Goal: Transaction & Acquisition: Register for event/course

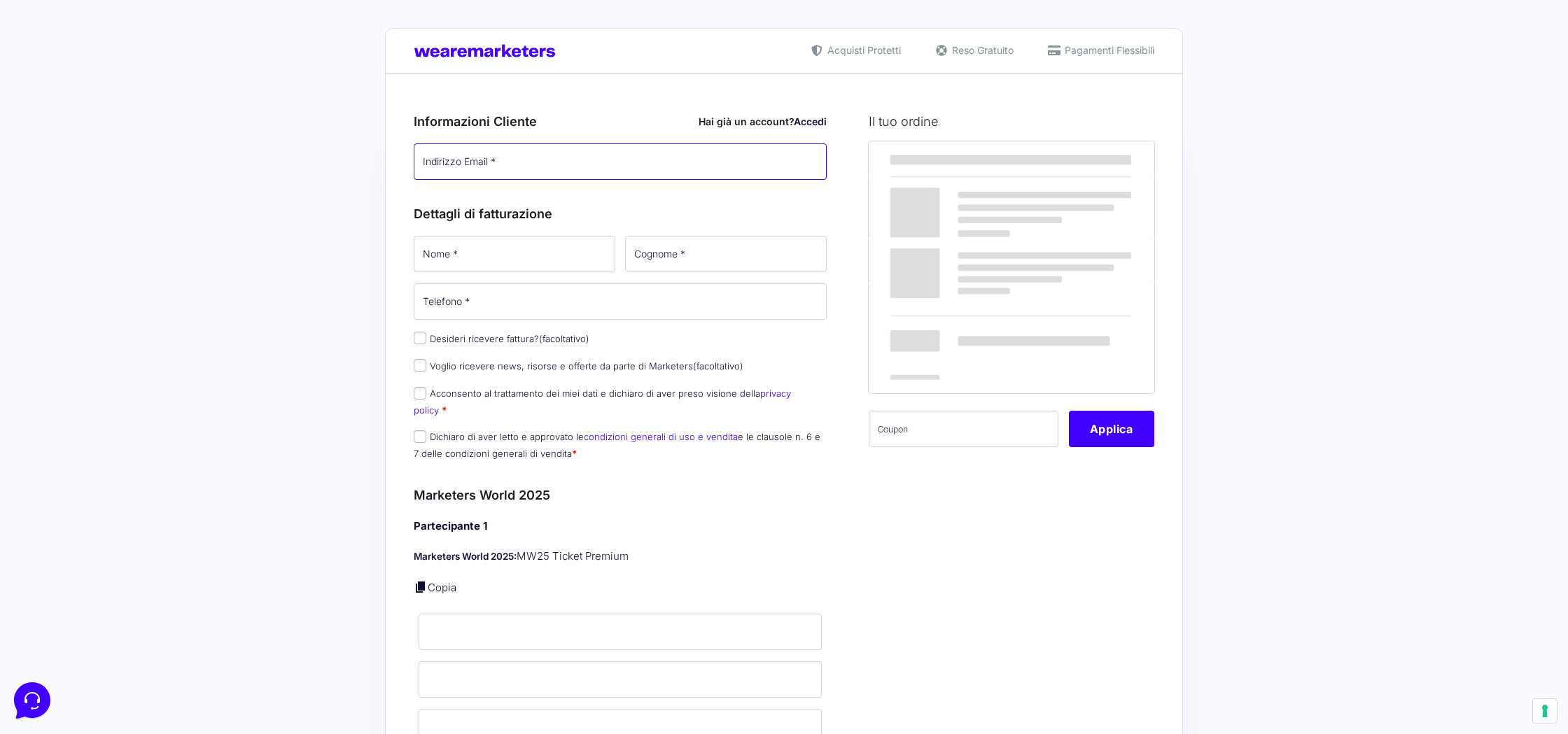
click at [504, 168] on input "Indirizzo Email *" at bounding box center [619, 162] width 412 height 36
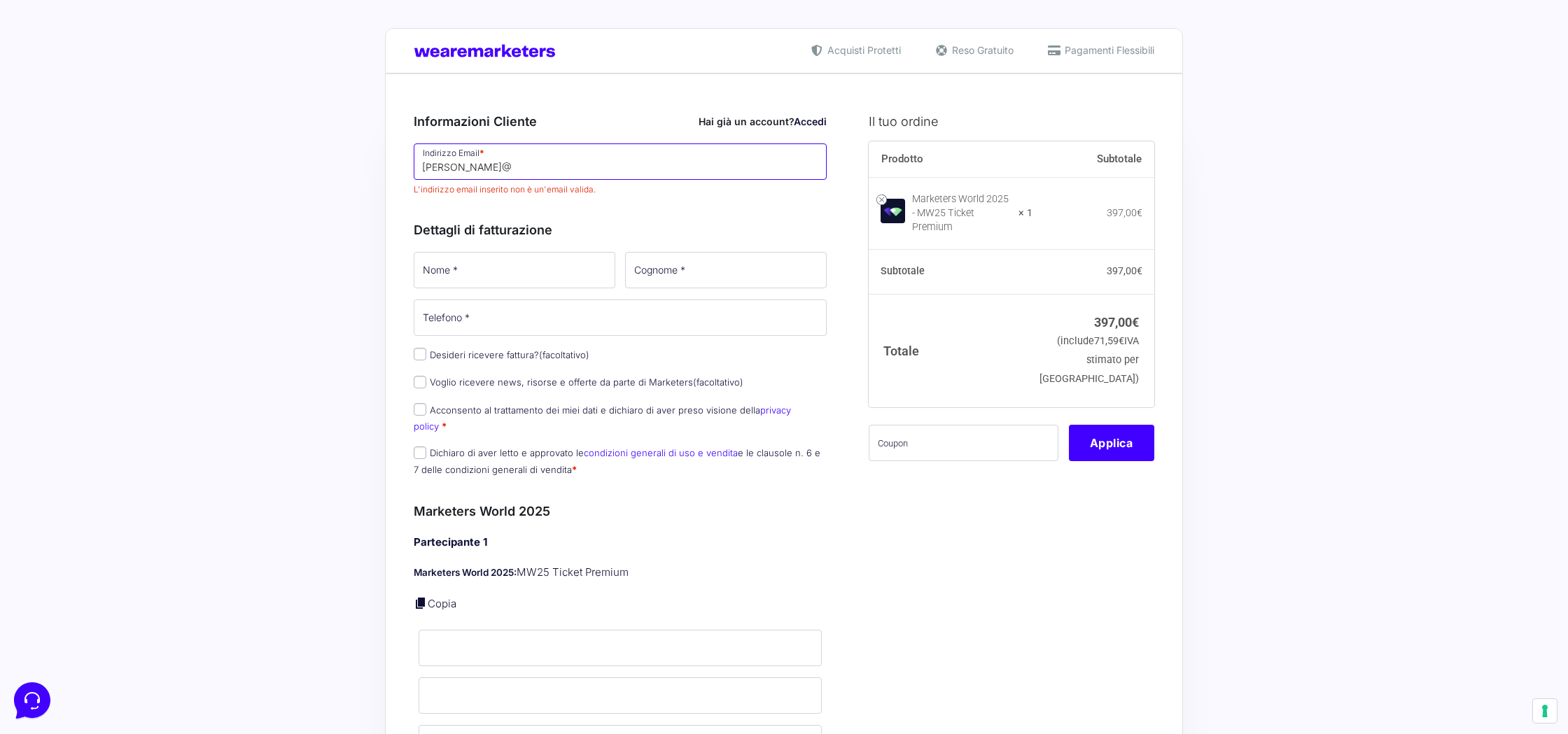
type input "[PERSON_NAME][EMAIL_ADDRESS][DOMAIN_NAME]"
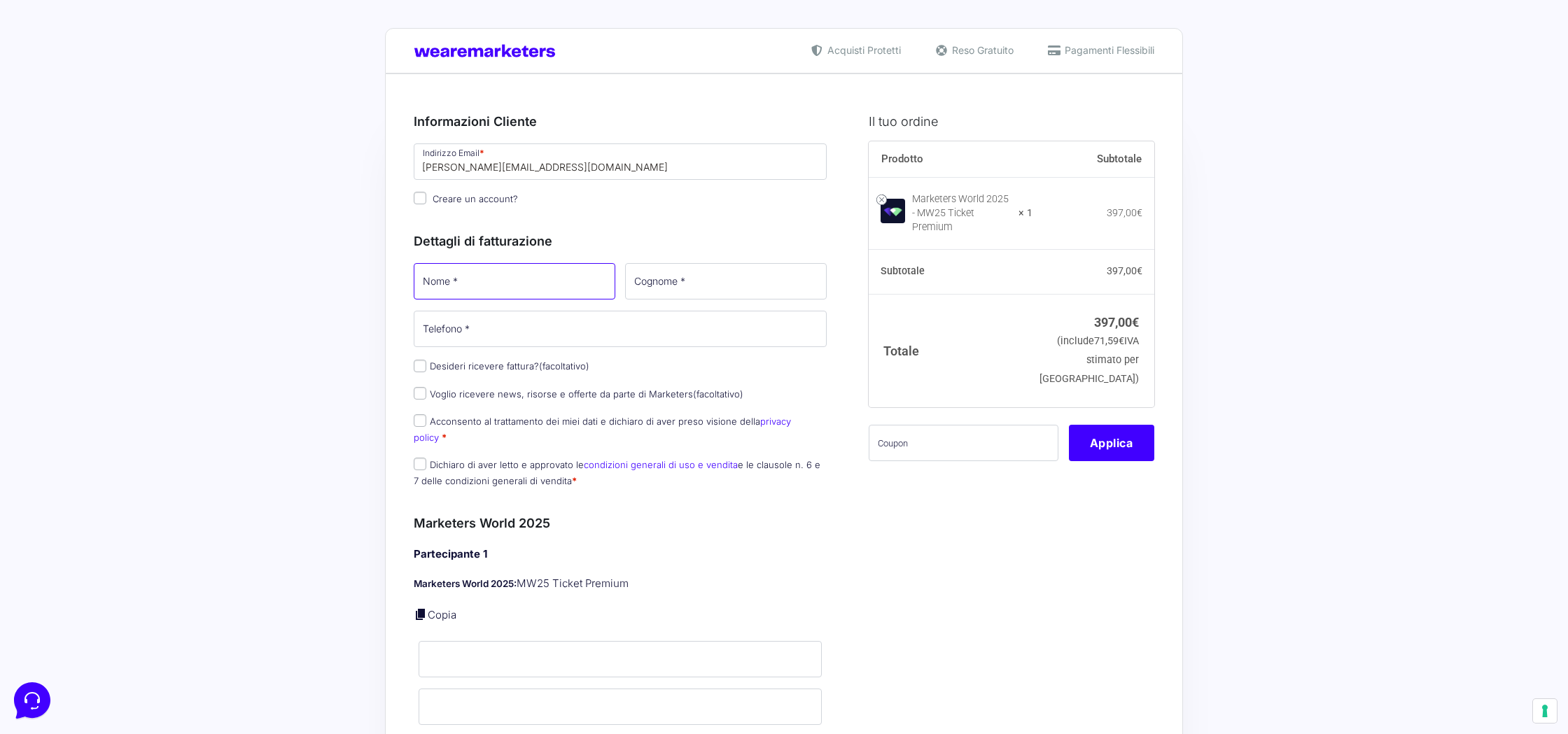
click at [524, 277] on input "Nome *" at bounding box center [514, 281] width 201 height 36
type input "[PERSON_NAME]"
type input "[PHONE_NUMBER]"
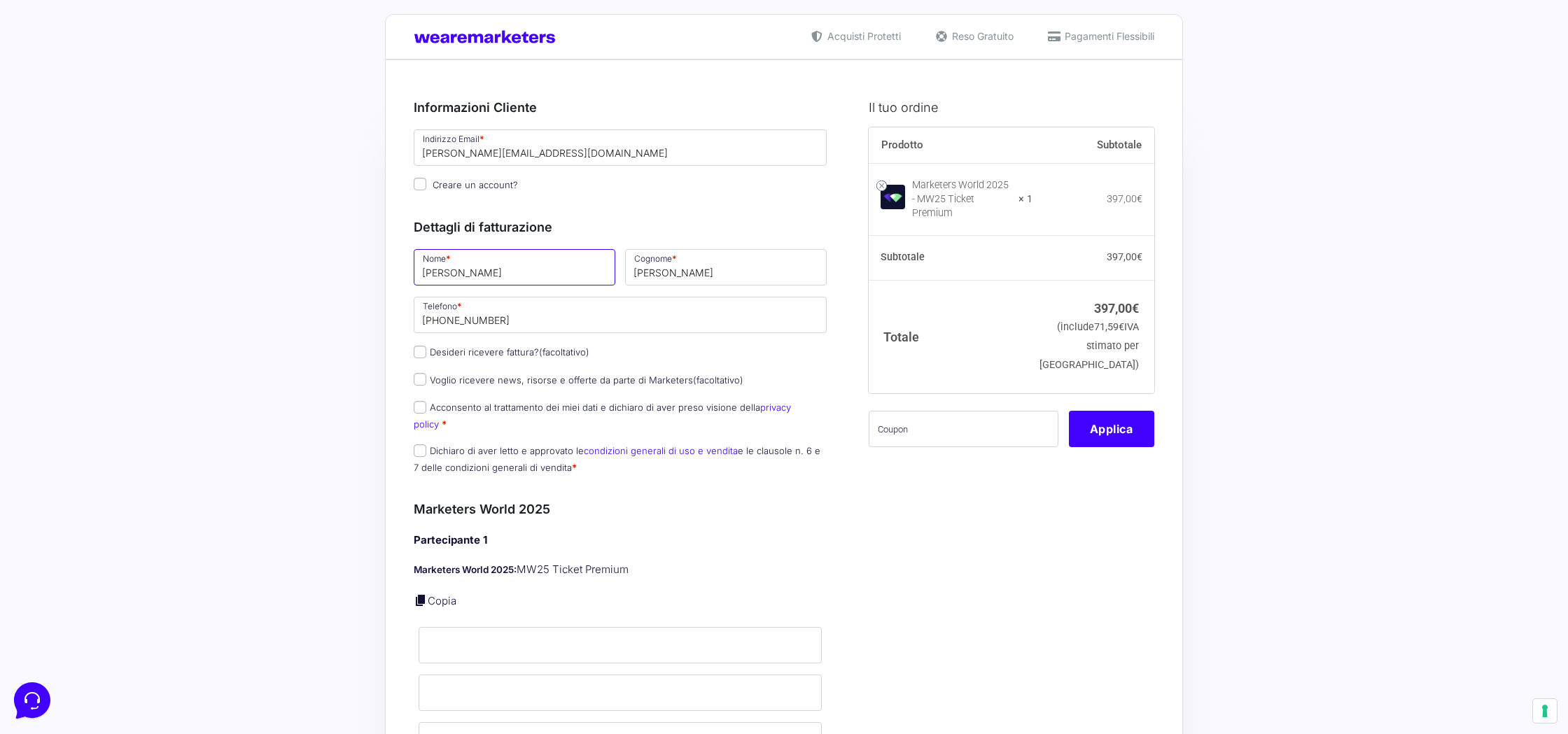
scroll to position [15, 0]
click at [422, 352] on input "Desideri ricevere fattura? (facoltativo)" at bounding box center [420, 352] width 13 height 13
checkbox input "true"
select select "IT"
type input "0000000"
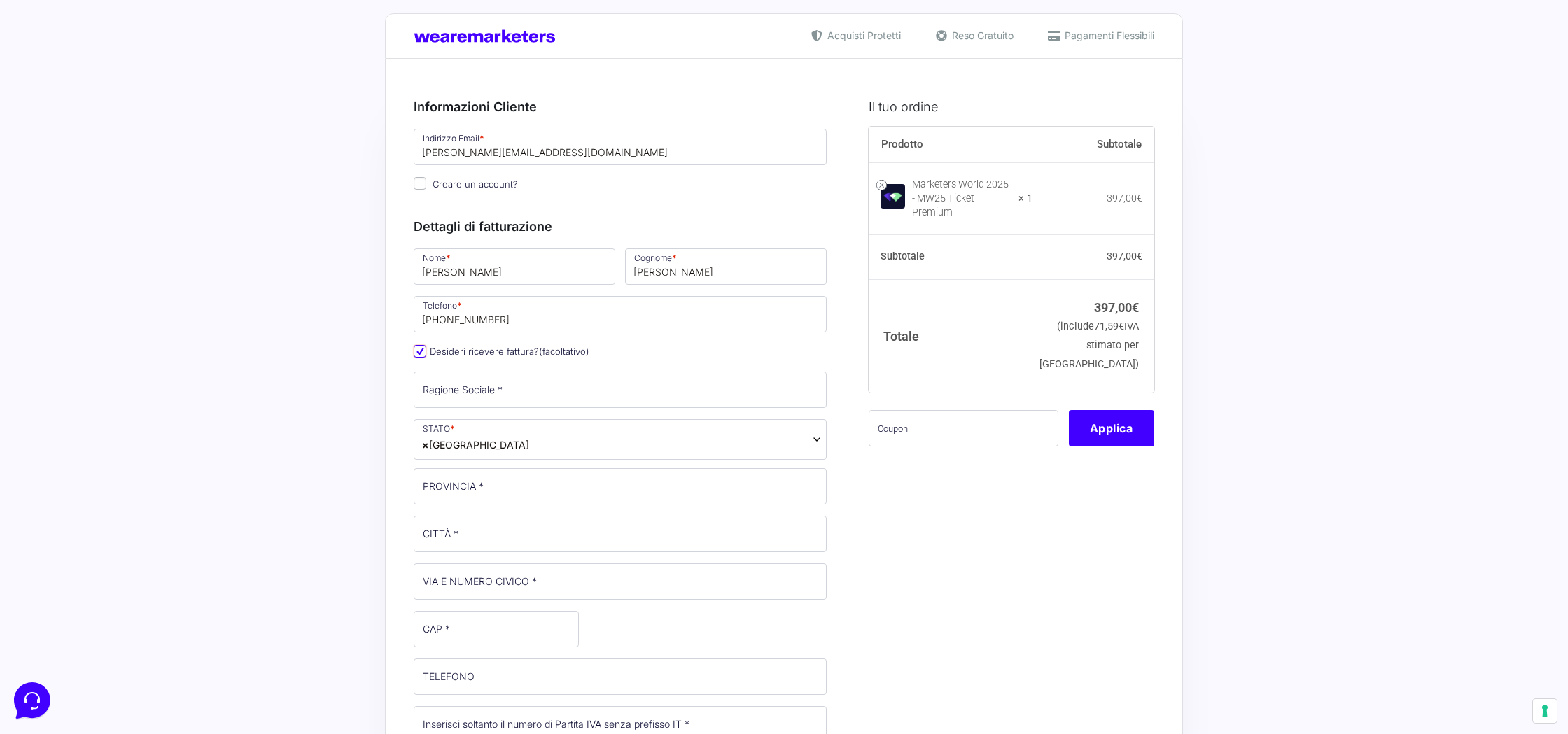
scroll to position [16, 0]
click at [550, 380] on input "Ragione Sociale *" at bounding box center [619, 388] width 412 height 36
type input "Beamlight"
type input "[GEOGRAPHIC_DATA]"
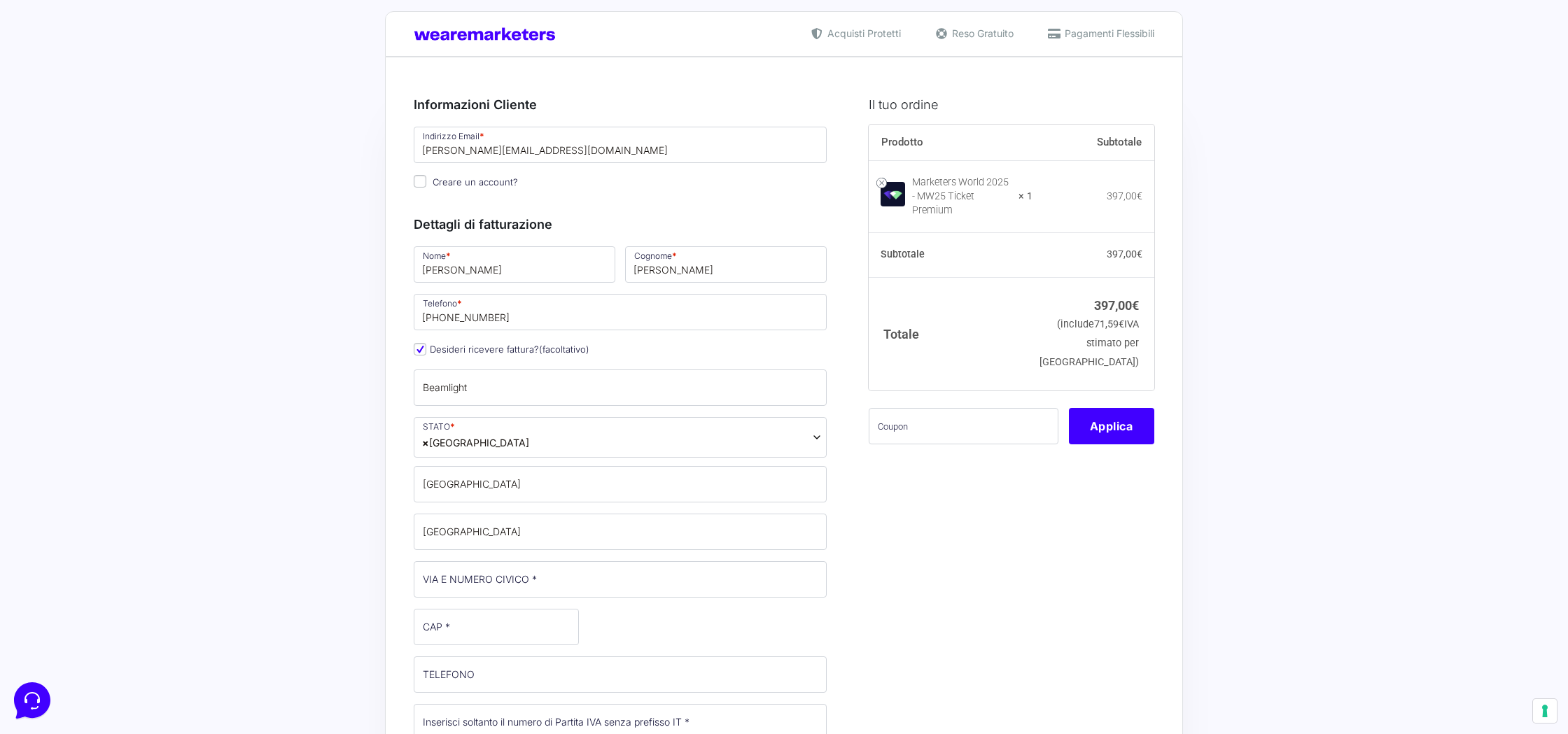
type input "[STREET_ADDRESS][PERSON_NAME]"
type input "25123"
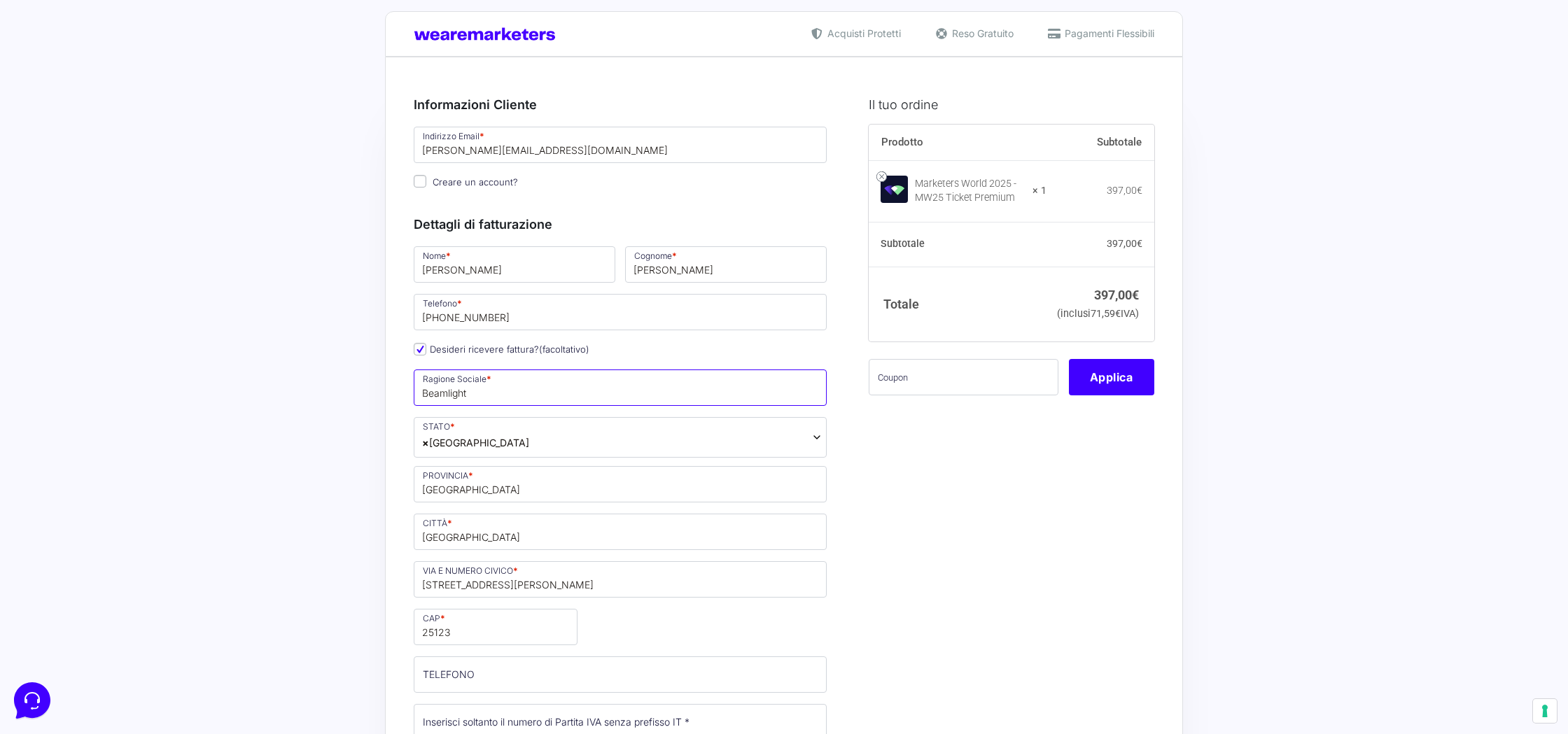
click at [489, 394] on input "Beamlight" at bounding box center [619, 388] width 412 height 36
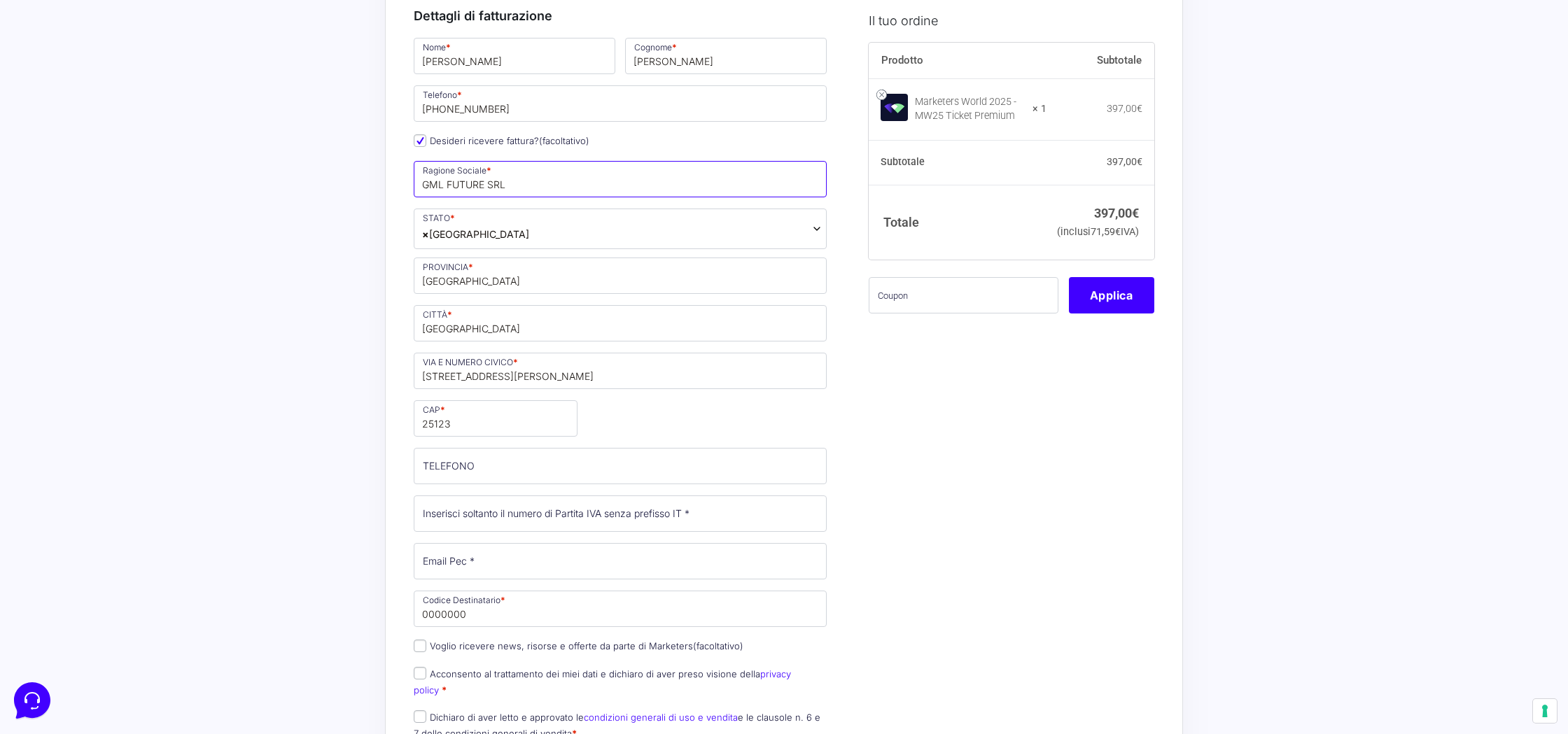
scroll to position [229, 0]
type input "GML FUTURE SRL"
click at [483, 459] on input "TELEFONO (facoltativo)" at bounding box center [619, 463] width 412 height 36
type input "[PHONE_NUMBER]"
click at [494, 511] on input "Partita Iva *" at bounding box center [619, 510] width 412 height 36
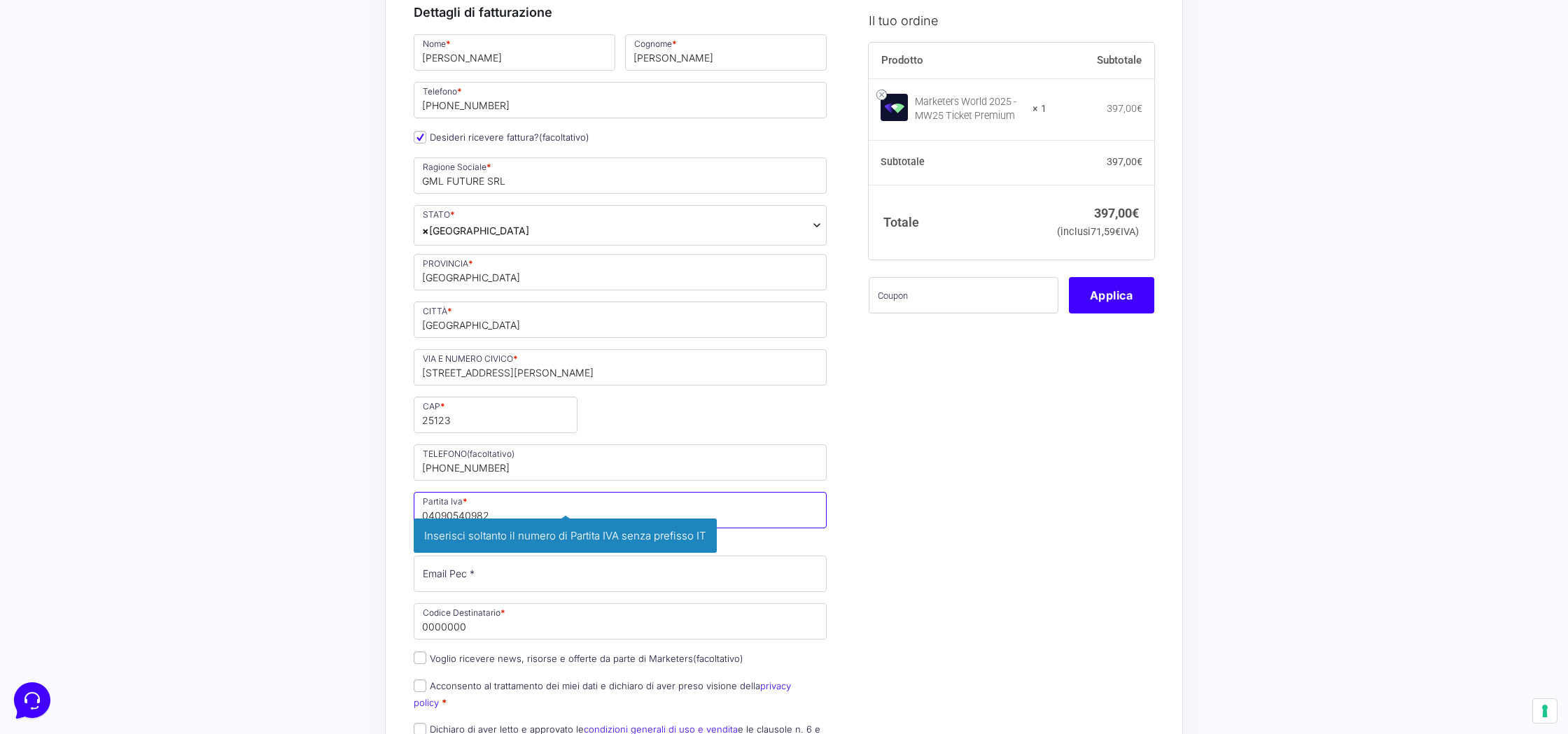
type input "04090540982"
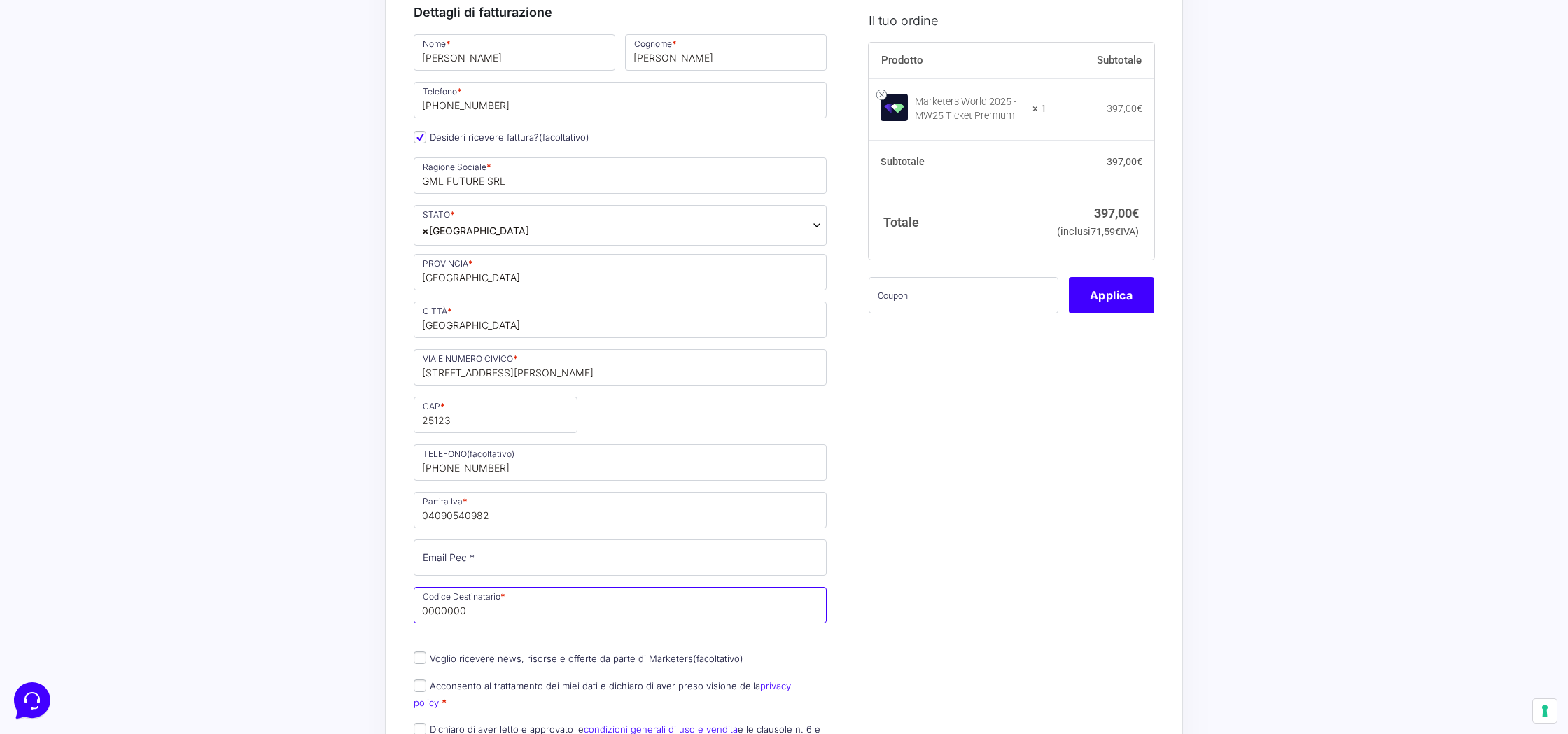
click at [467, 607] on input "0000000" at bounding box center [619, 606] width 412 height 36
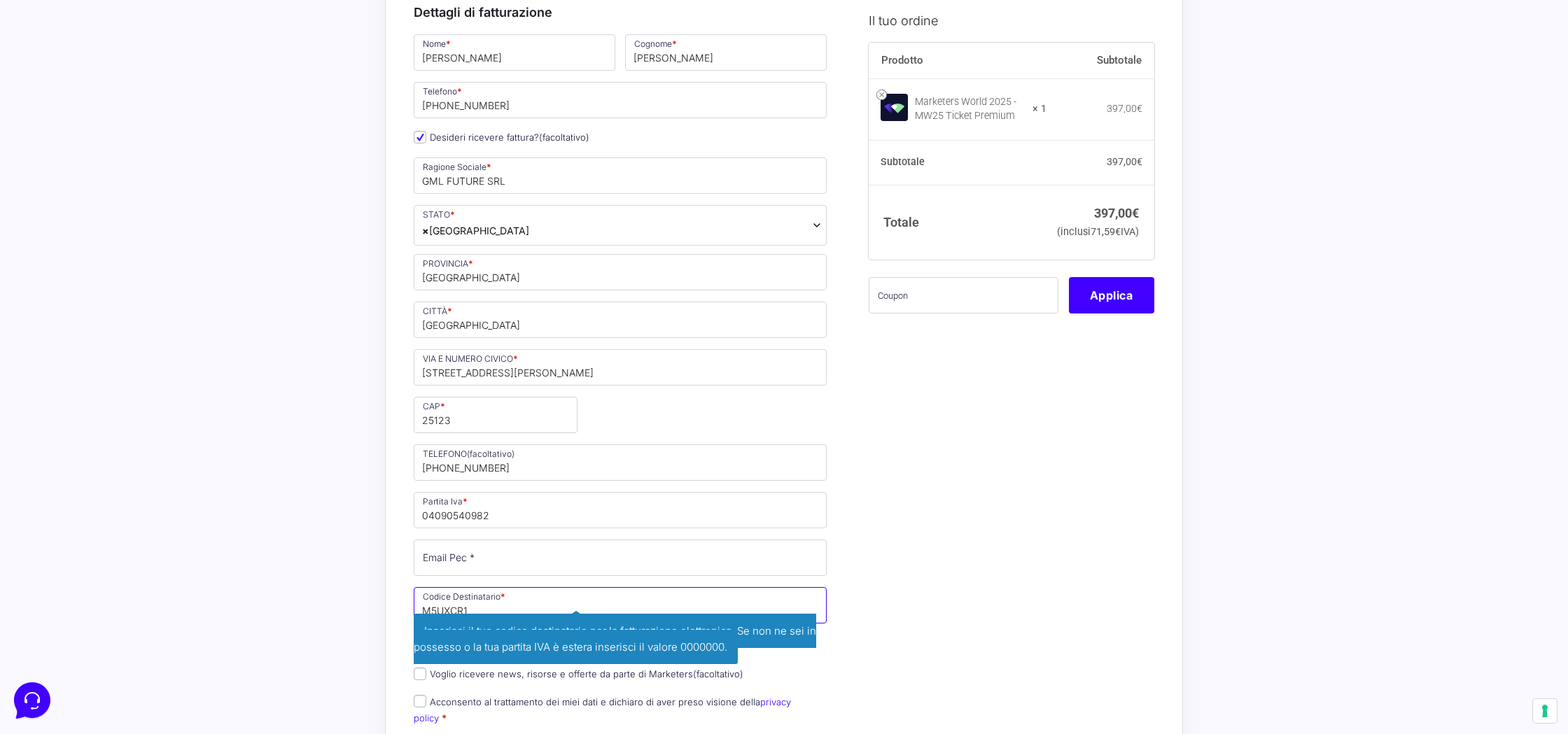
type input "M5UXCR1"
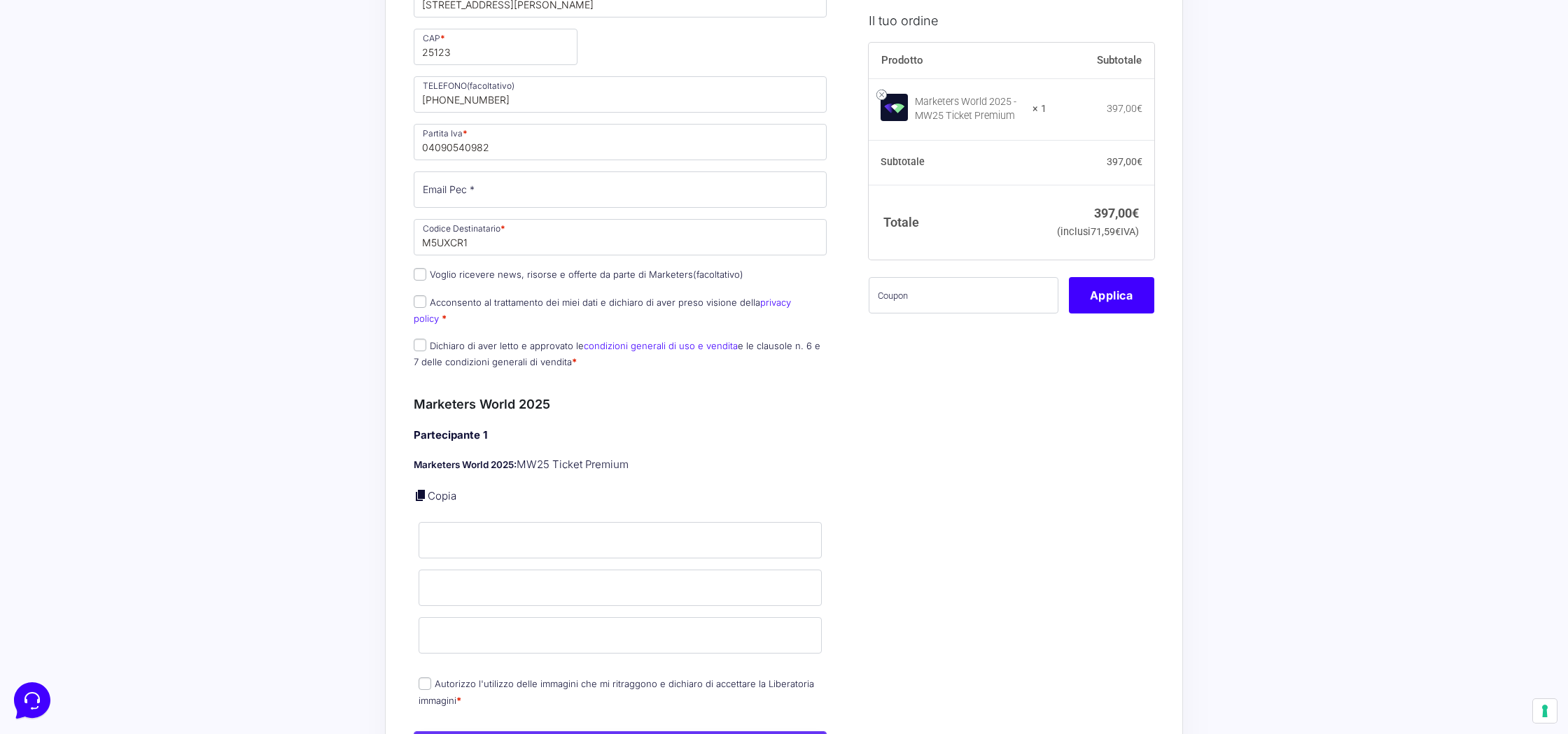
scroll to position [599, 0]
click at [457, 526] on input "Nome *" at bounding box center [620, 538] width 403 height 36
click at [352, 493] on div "Acquisti Protetti Reso Gratuito Pagamenti Flessibili Riepilogo Ordine 397,00 € …" at bounding box center [784, 443] width 1568 height 2085
click at [524, 470] on div "Partecipante 1 Marketers World 2025: MW25 Ticket Premium Copia Nome * Nome è ri…" at bounding box center [619, 575] width 412 height 299
click at [493, 520] on input "Nome *" at bounding box center [620, 538] width 403 height 36
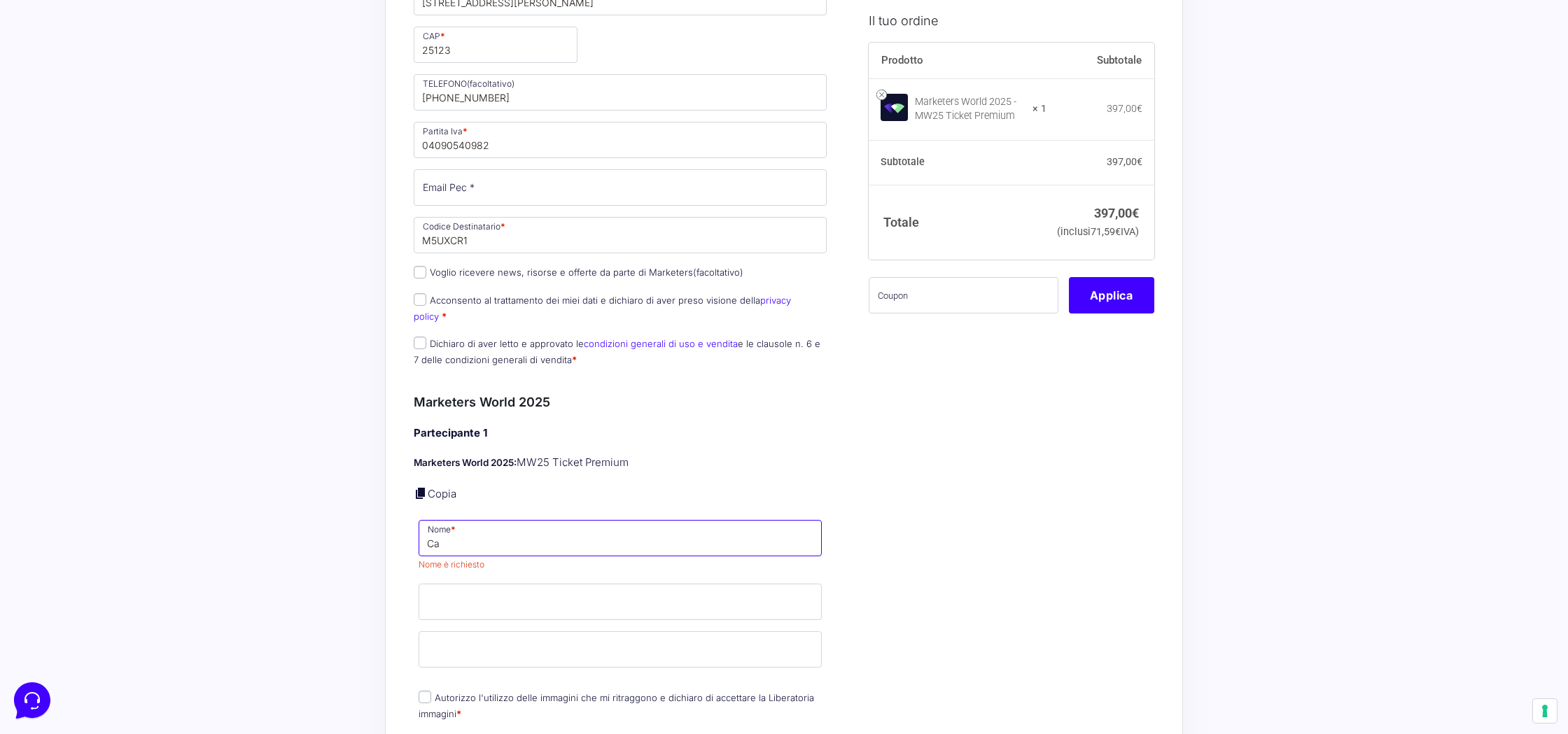
type input "C"
type input "Carlotta"
click at [484, 591] on p "Cognome *" at bounding box center [619, 602] width 412 height 41
click at [489, 523] on input "Carlotta" at bounding box center [620, 538] width 403 height 36
click at [473, 575] on input "Cognome *" at bounding box center [620, 586] width 403 height 36
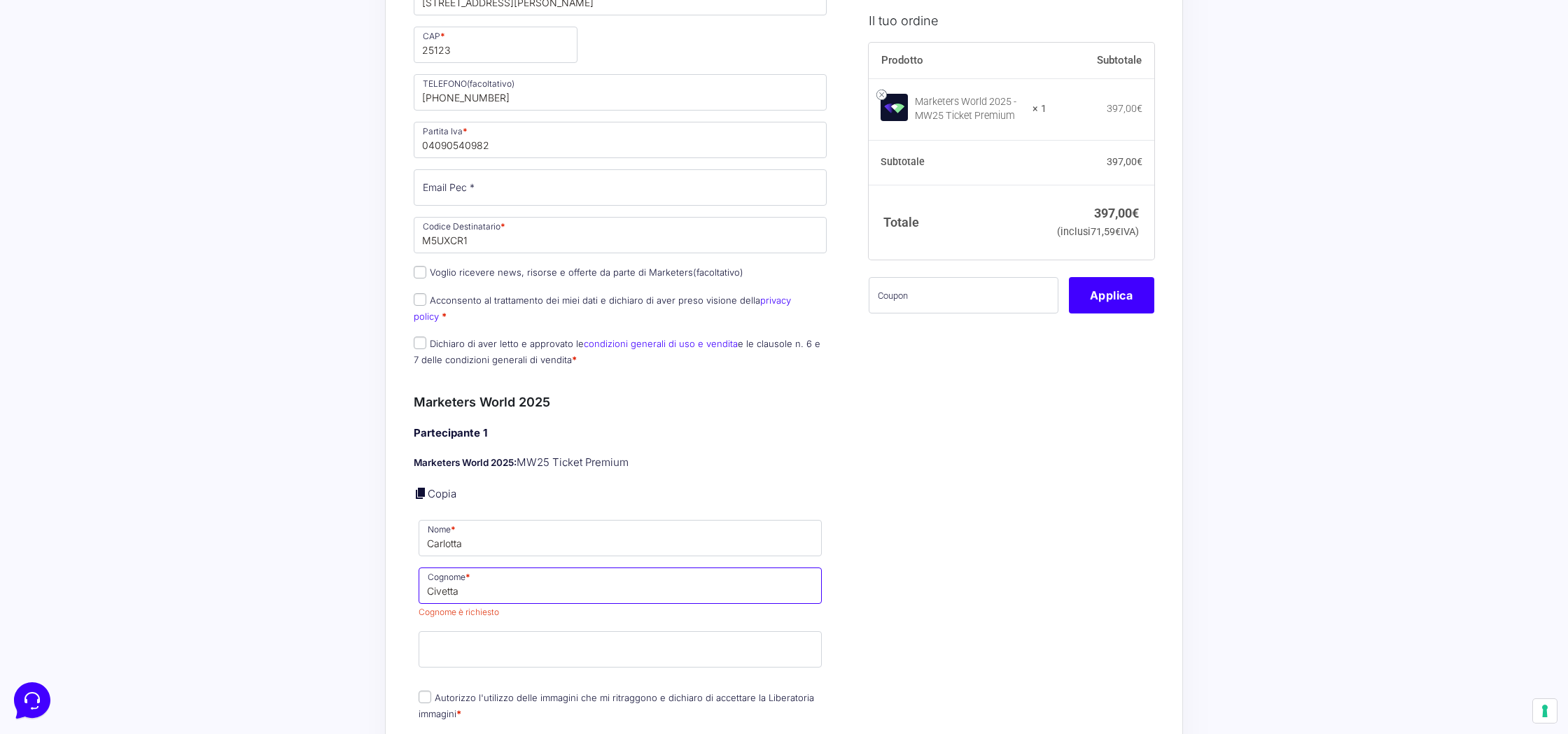
type input "Civetta"
click at [482, 631] on input "Email *" at bounding box center [620, 649] width 403 height 36
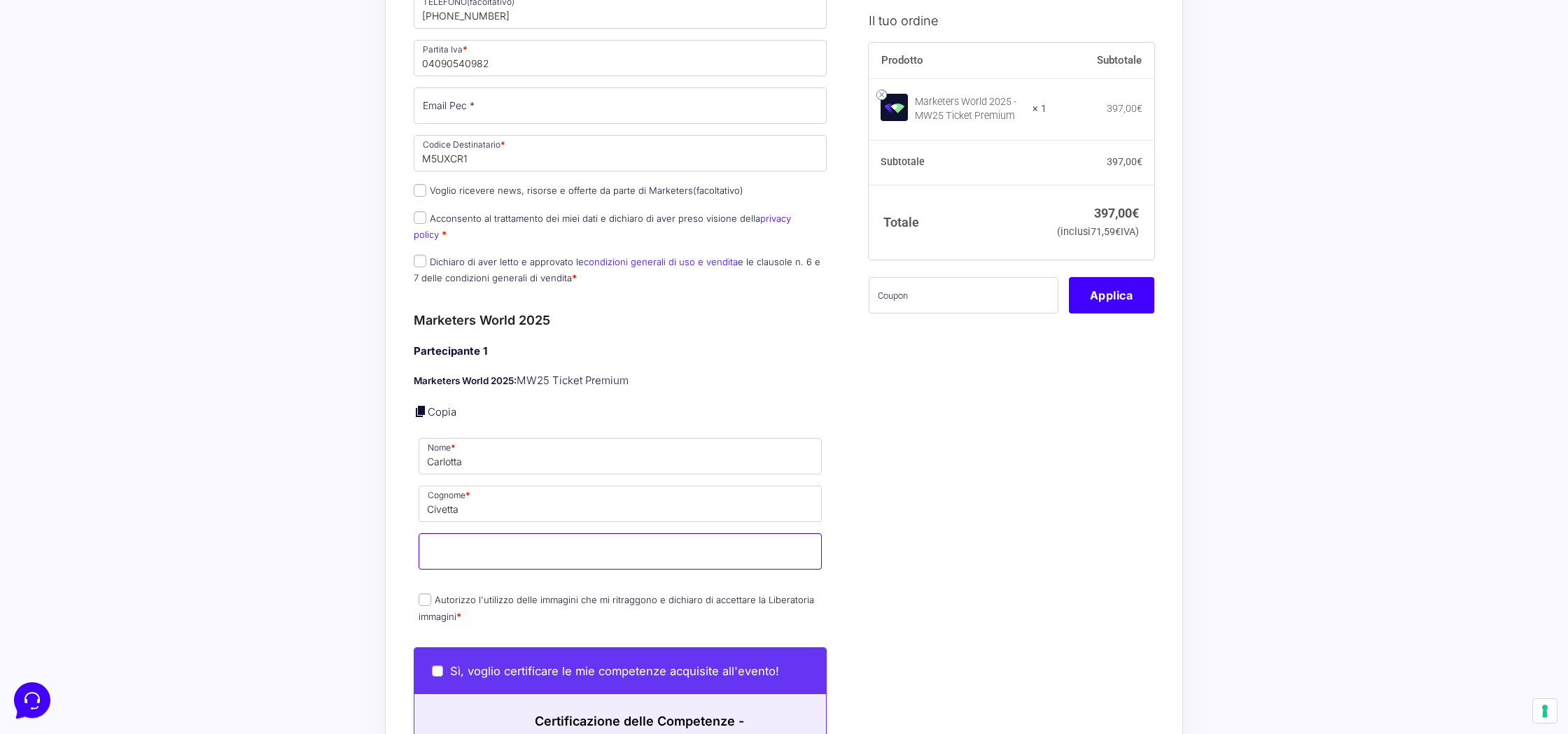
scroll to position [698, 0]
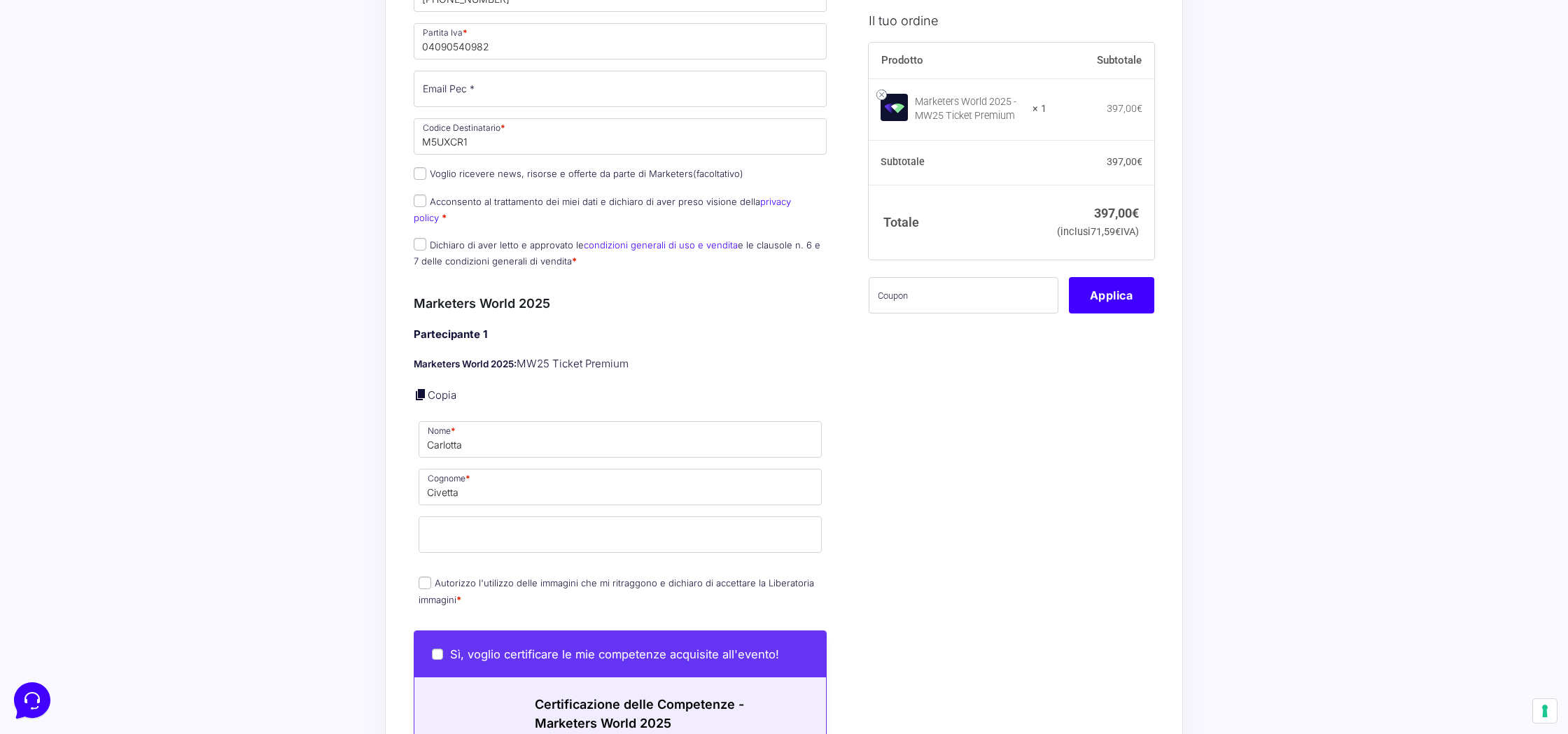
click at [495, 586] on p "Autorizzo l'utilizzo delle immagini che mi ritraggono e dichiaro di accettare l…" at bounding box center [619, 591] width 412 height 36
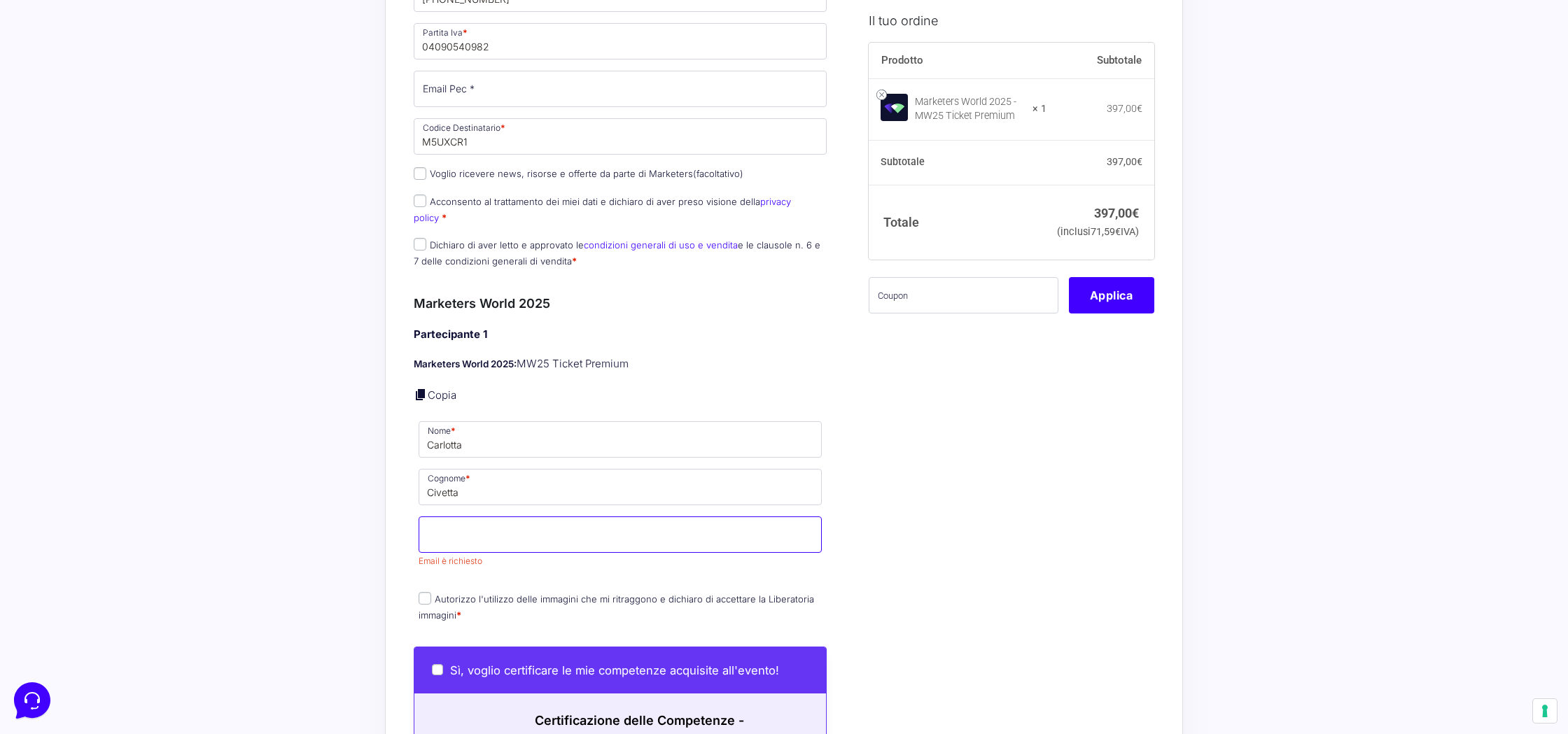
click at [458, 516] on input "Email *" at bounding box center [620, 535] width 403 height 36
type input "[EMAIL_ADDRESS][DOMAIN_NAME]"
click at [416, 589] on p "Autorizzo l'utilizzo delle immagini che mi ritraggono e dichiaro di accettare l…" at bounding box center [619, 607] width 412 height 36
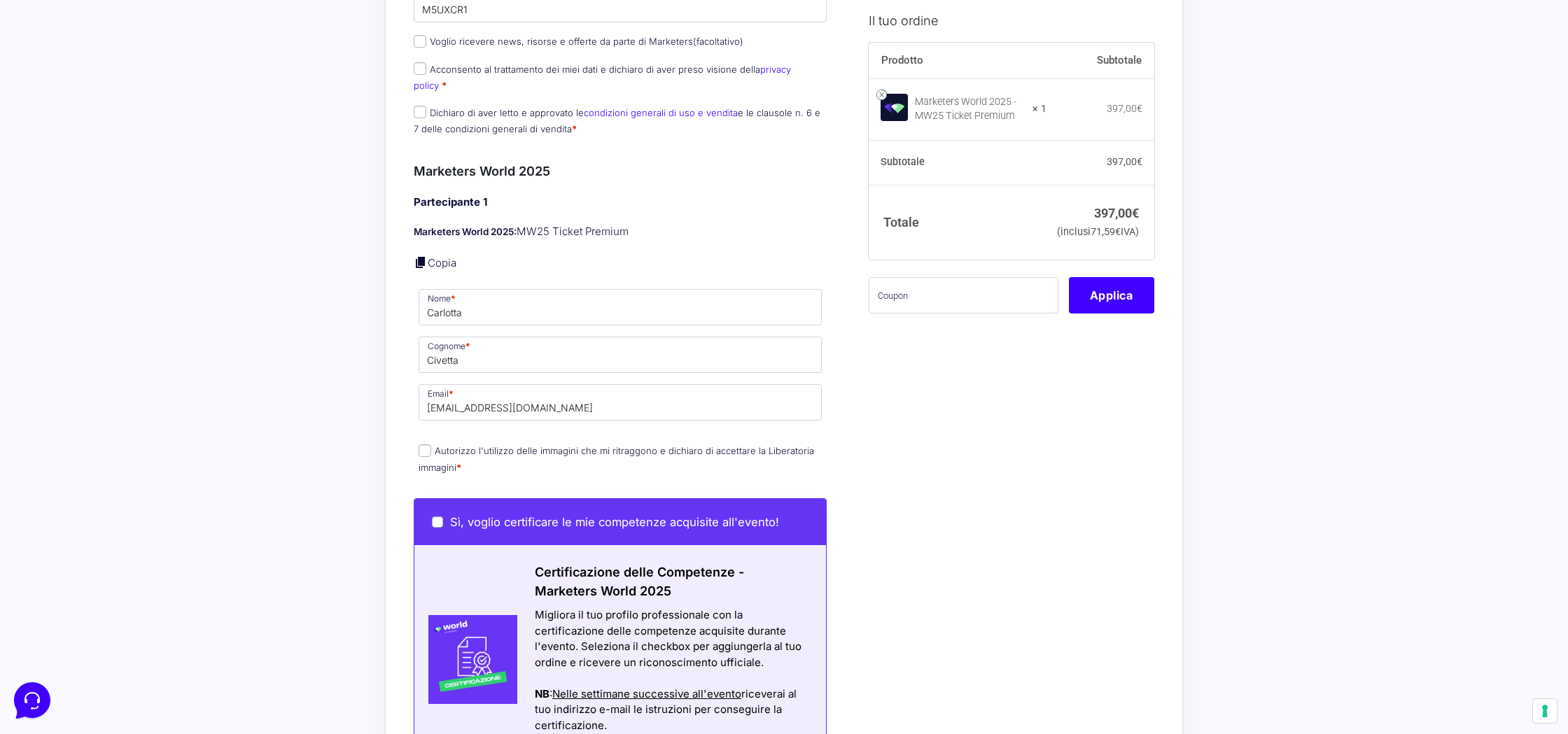
scroll to position [870, 0]
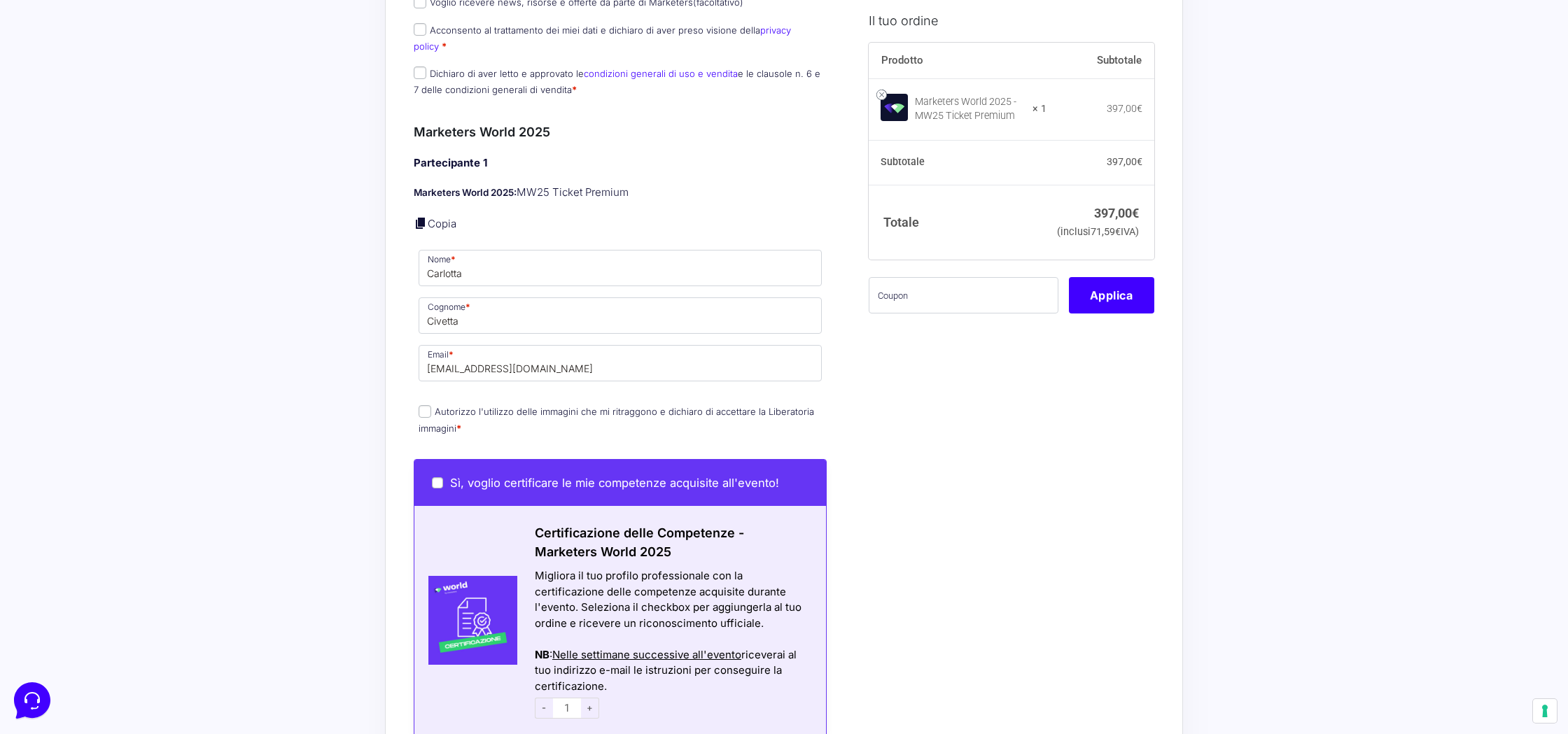
click at [425, 405] on input "Autorizzo l'utilizzo delle immagini che mi ritraggono e dichiaro di accettare l…" at bounding box center [425, 412] width 13 height 13
checkbox input "true"
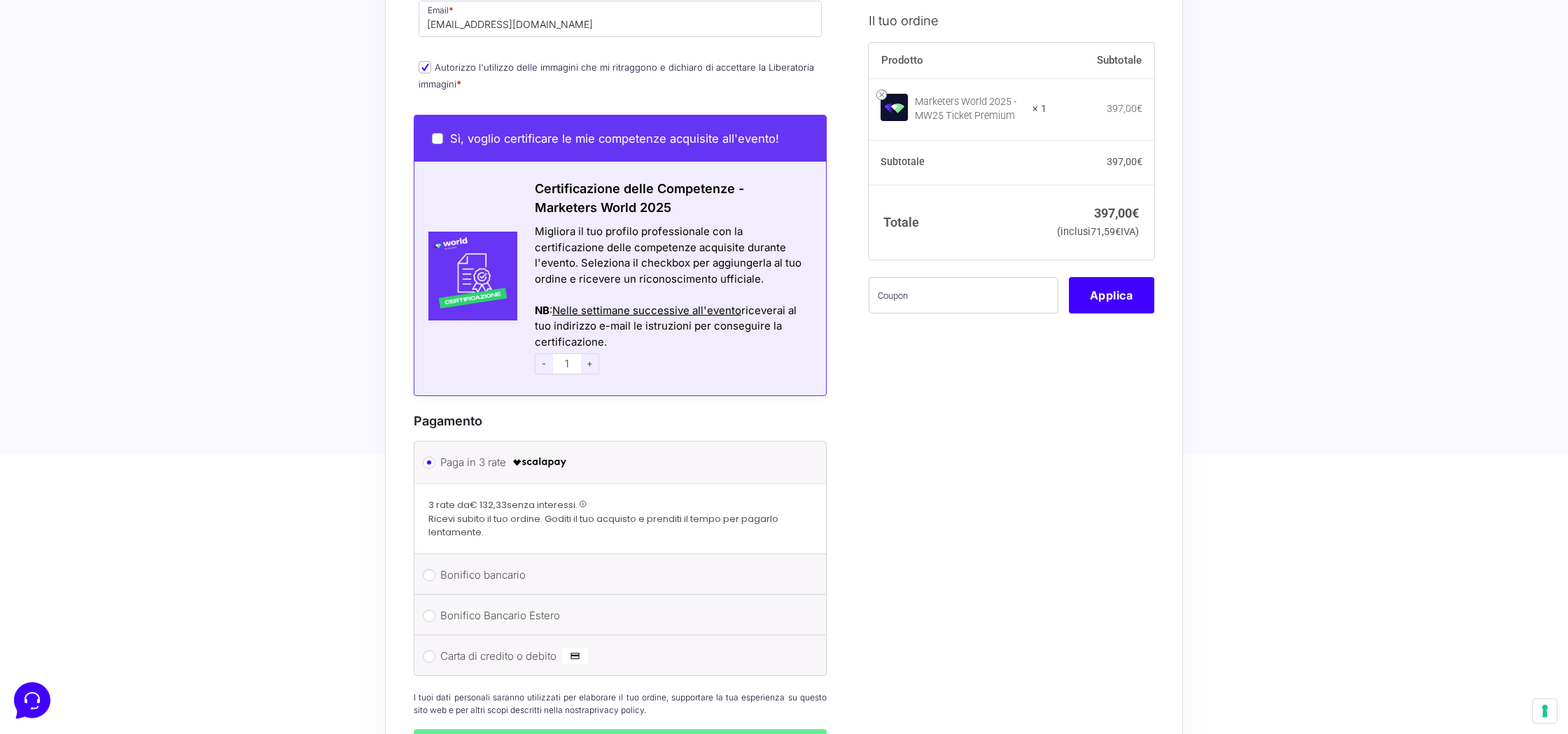
scroll to position [1212, 0]
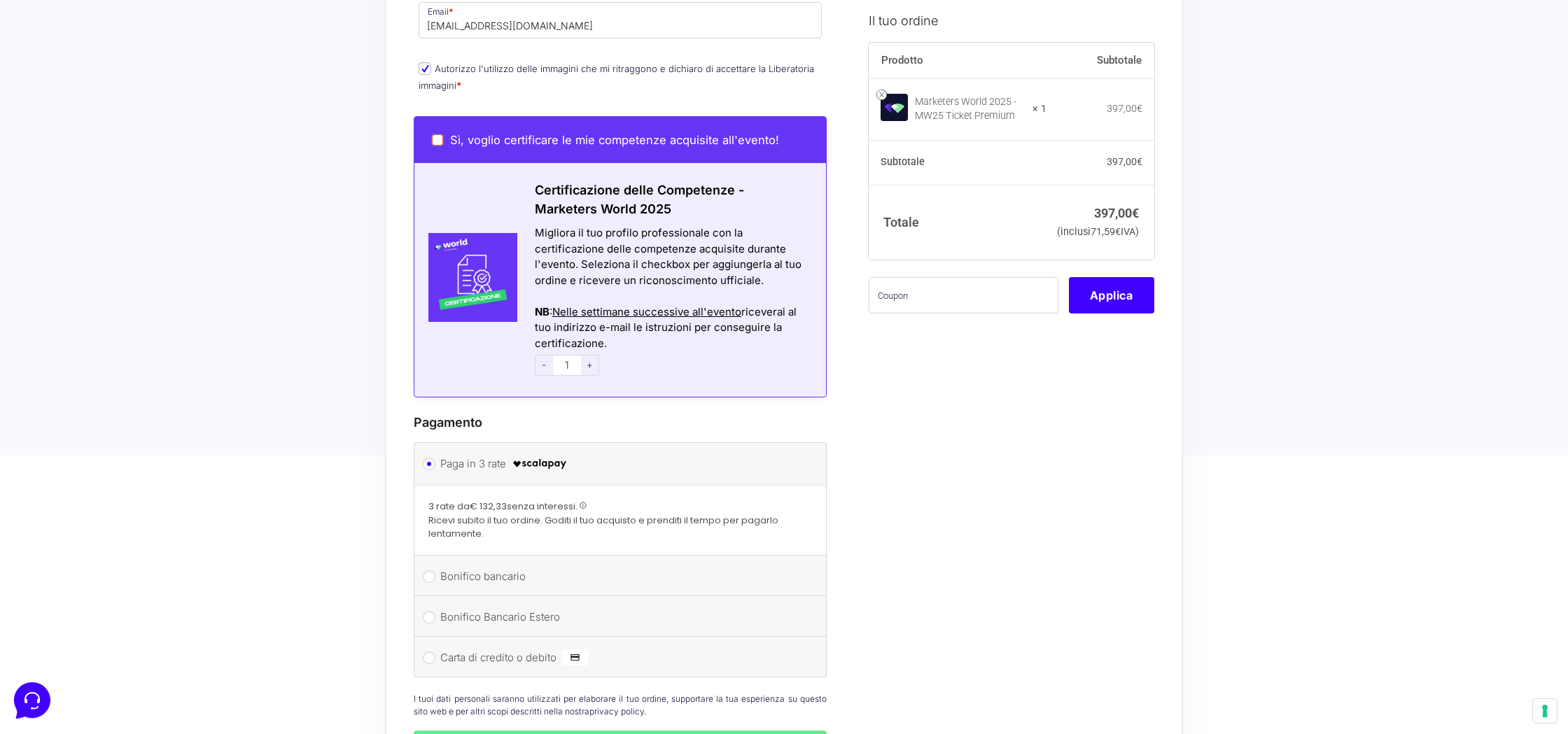
click at [437, 135] on input "Sì, voglio certificare le mie competenze acquisite all'evento!" at bounding box center [437, 140] width 11 height 11
checkbox input "true"
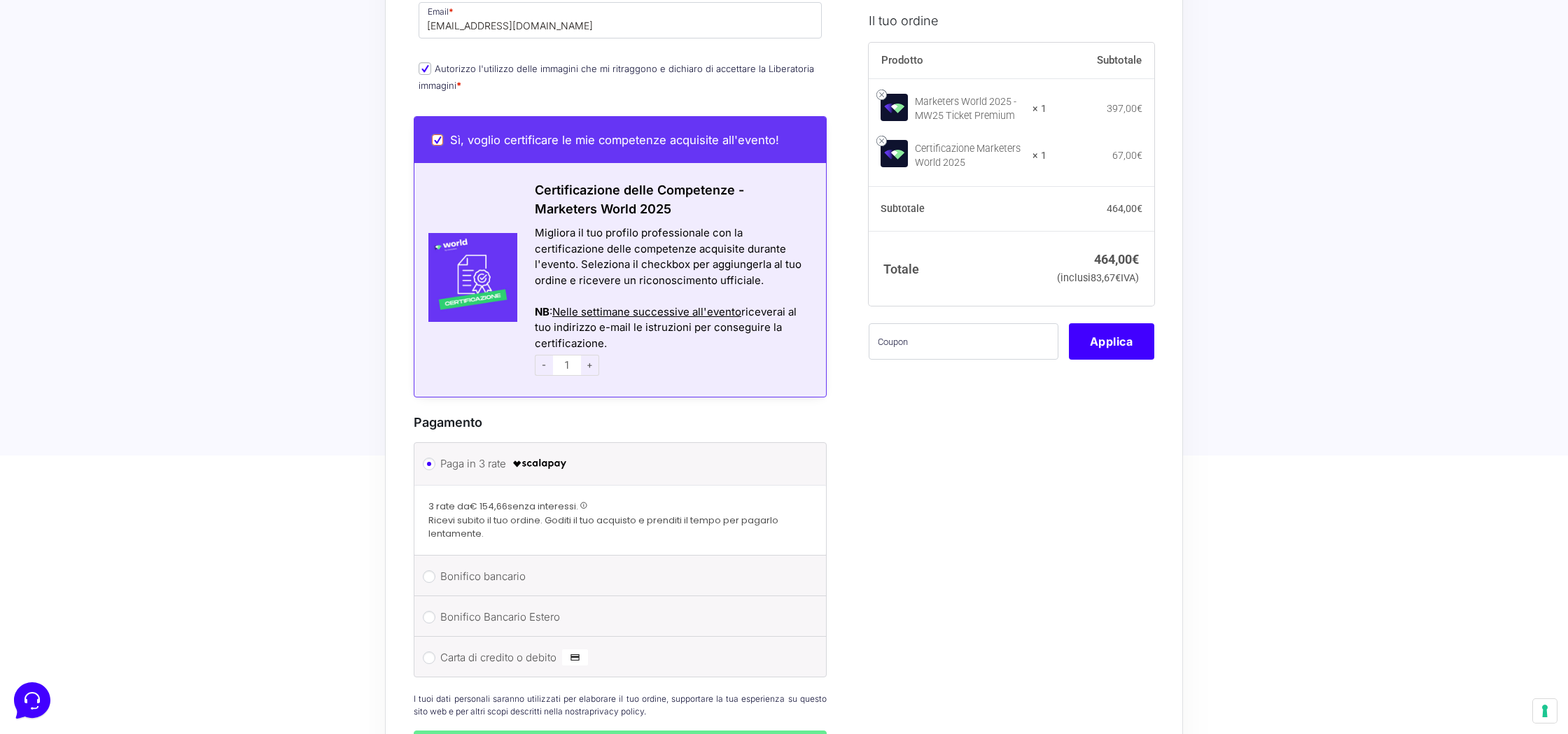
click at [440, 135] on input "Sì, voglio certificare le mie competenze acquisite all'evento!" at bounding box center [437, 140] width 11 height 11
checkbox input "false"
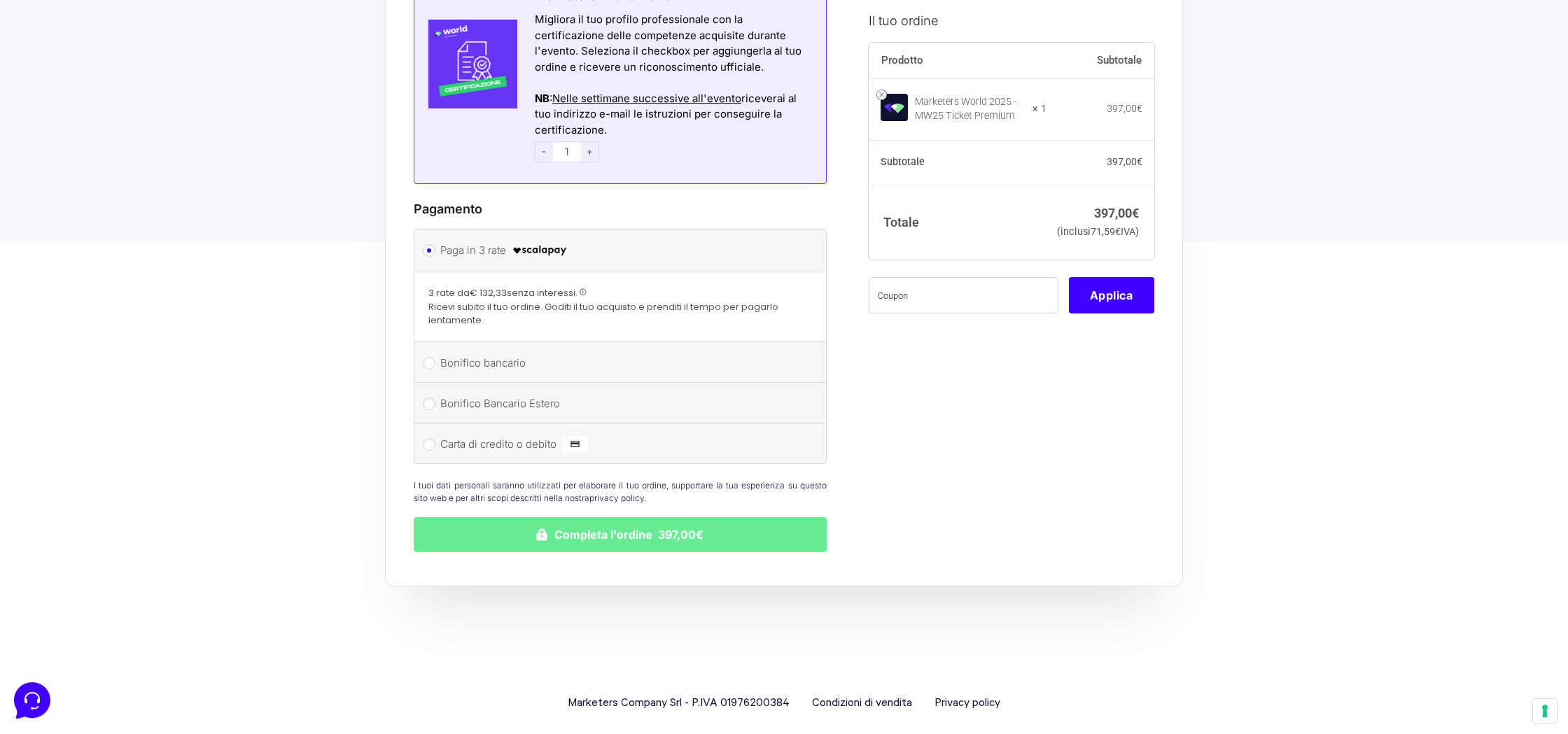
scroll to position [1426, 0]
click at [433, 356] on input "Bonifico bancario" at bounding box center [429, 362] width 13 height 13
radio input "true"
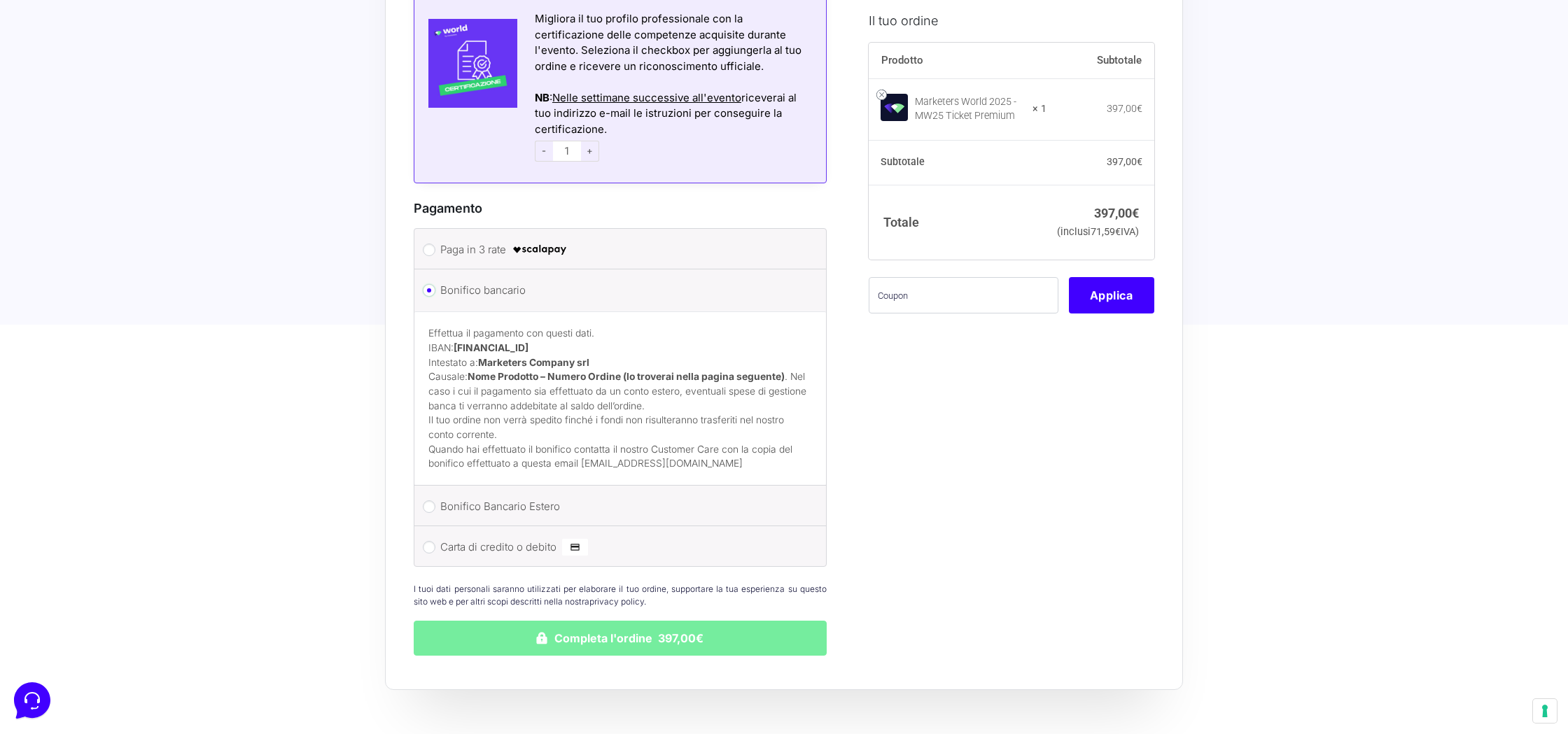
scroll to position [1428, 0]
click at [675, 630] on button "Completa l'ordine 397,00€" at bounding box center [619, 637] width 412 height 35
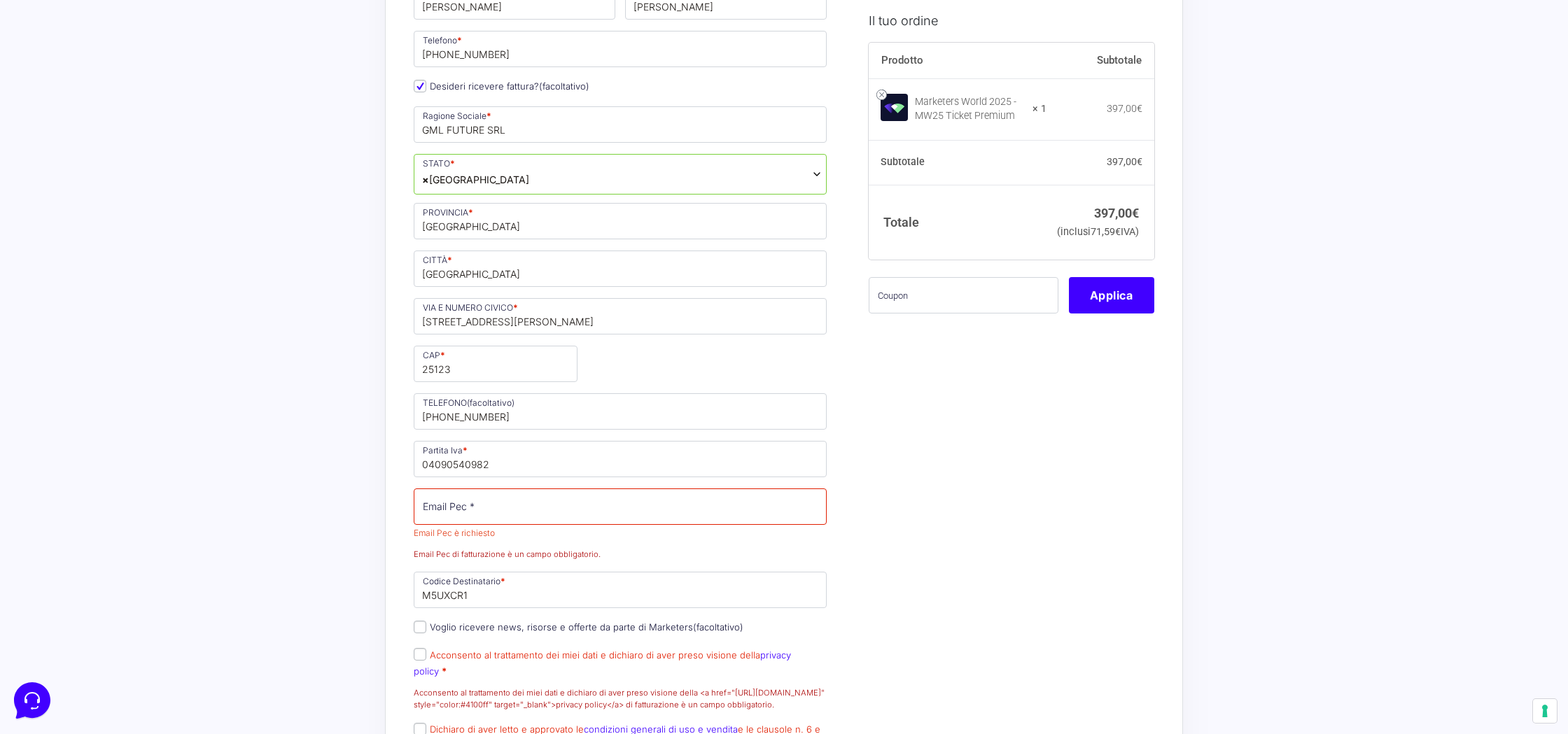
scroll to position [25, 0]
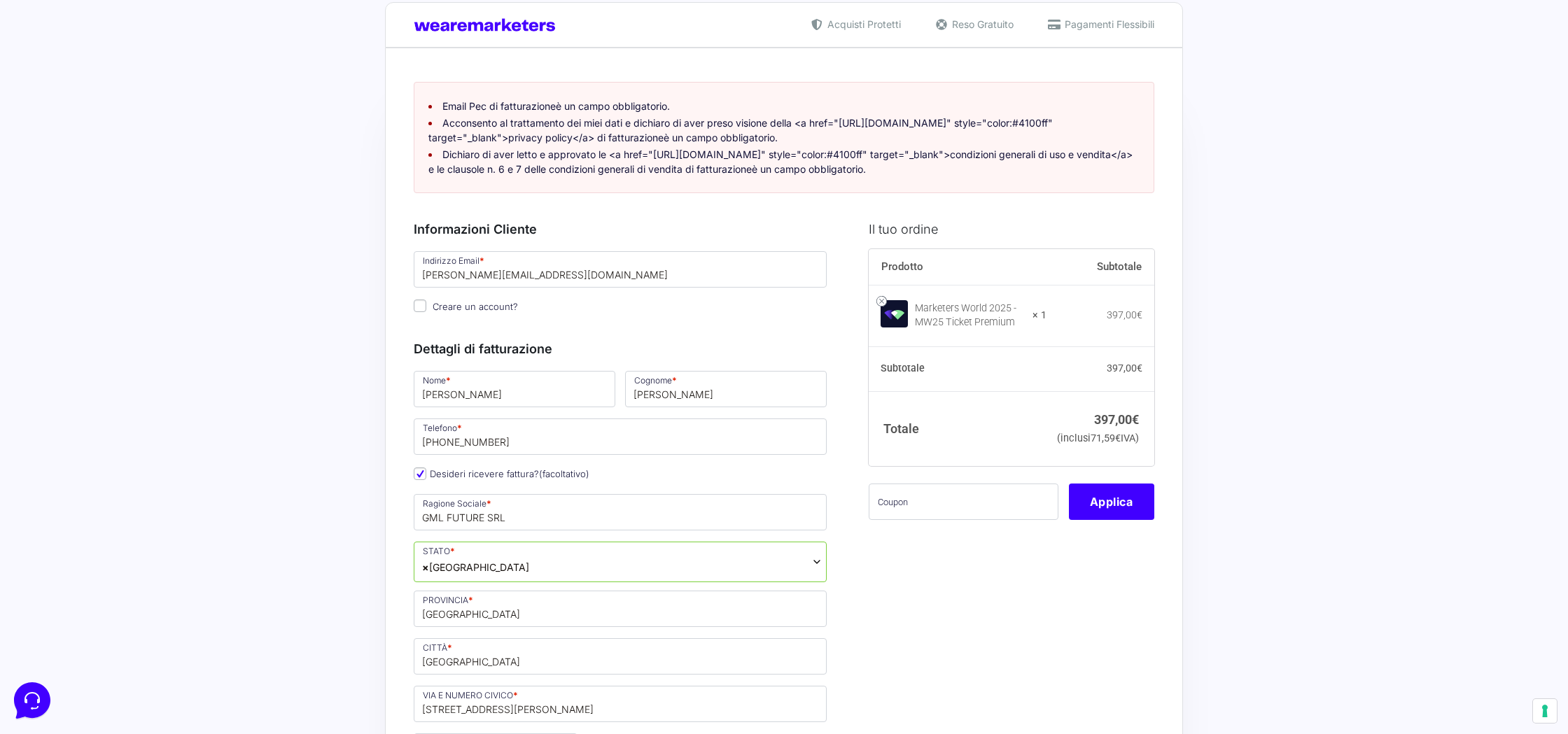
click at [565, 566] on span "× [GEOGRAPHIC_DATA]" at bounding box center [619, 562] width 412 height 41
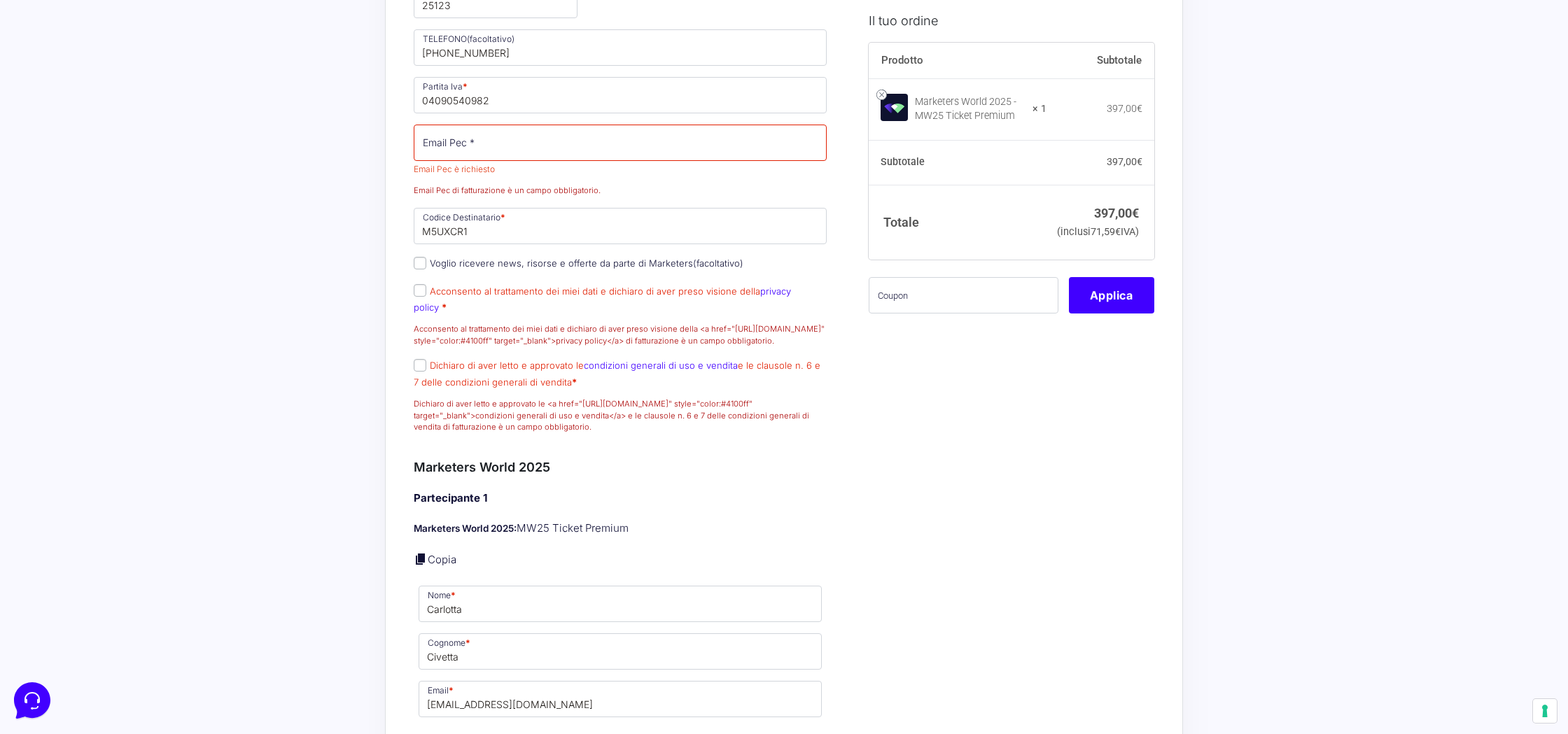
scroll to position [818, 0]
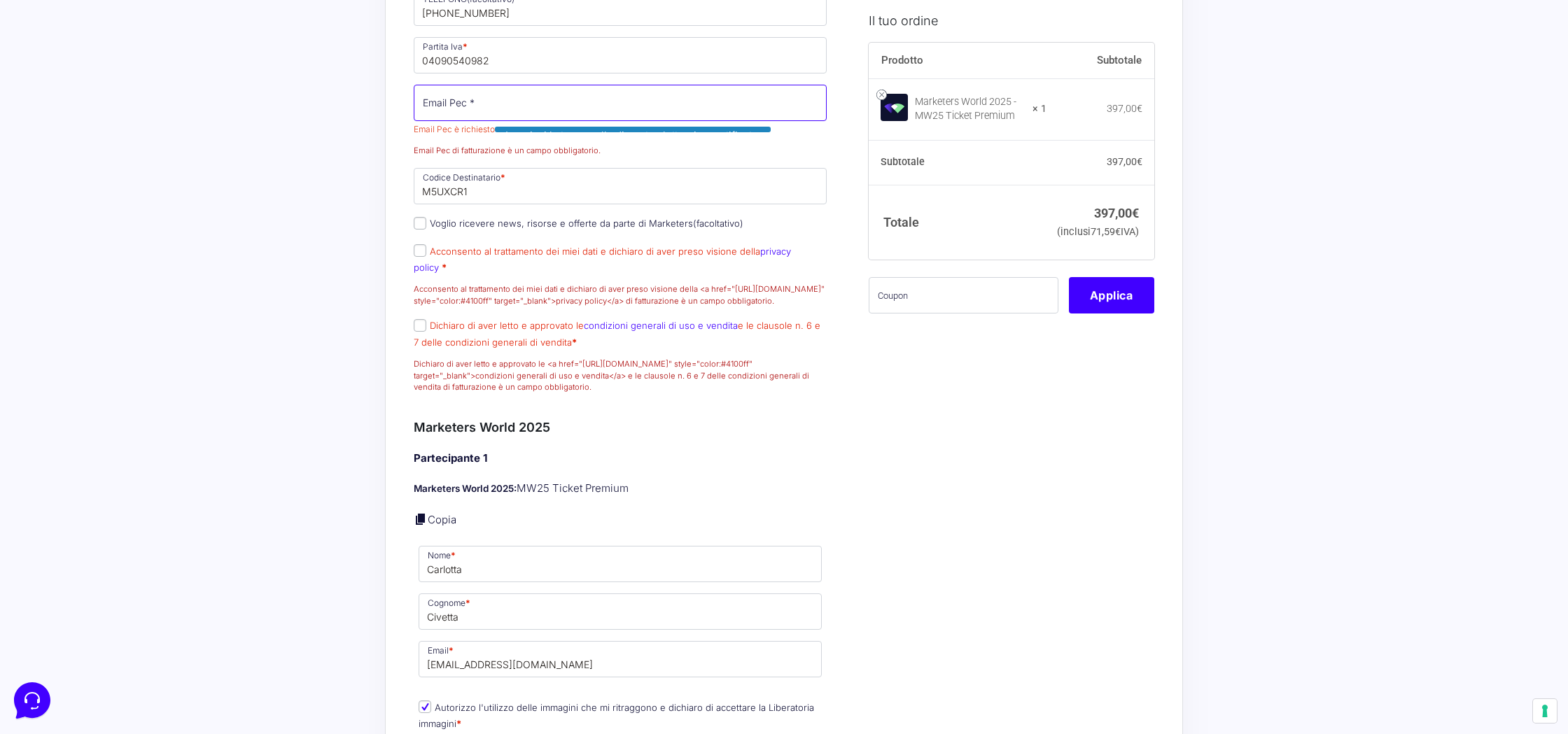
click at [431, 117] on input "Email Pec *" at bounding box center [619, 103] width 412 height 36
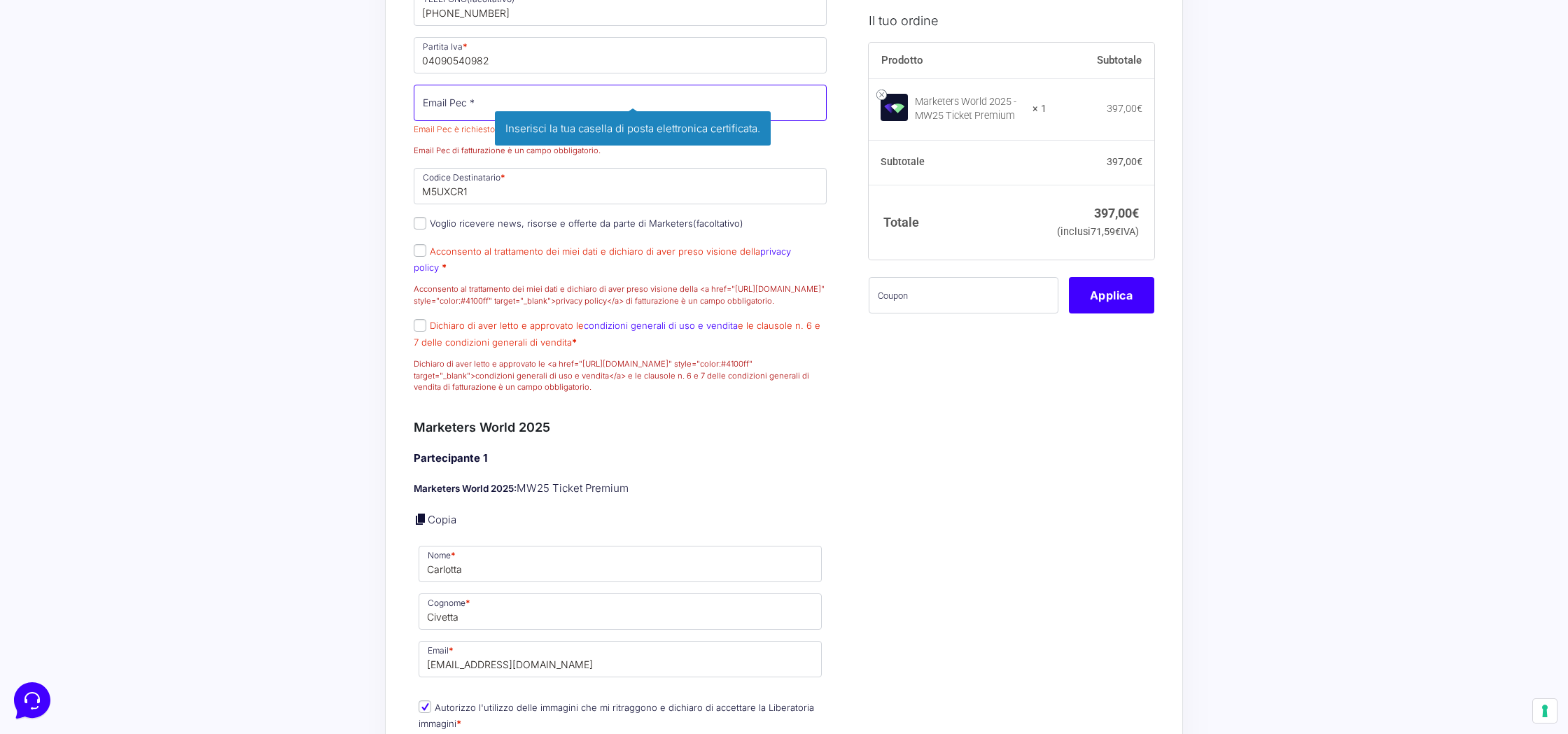
click at [453, 121] on input "Email Pec *" at bounding box center [619, 103] width 412 height 36
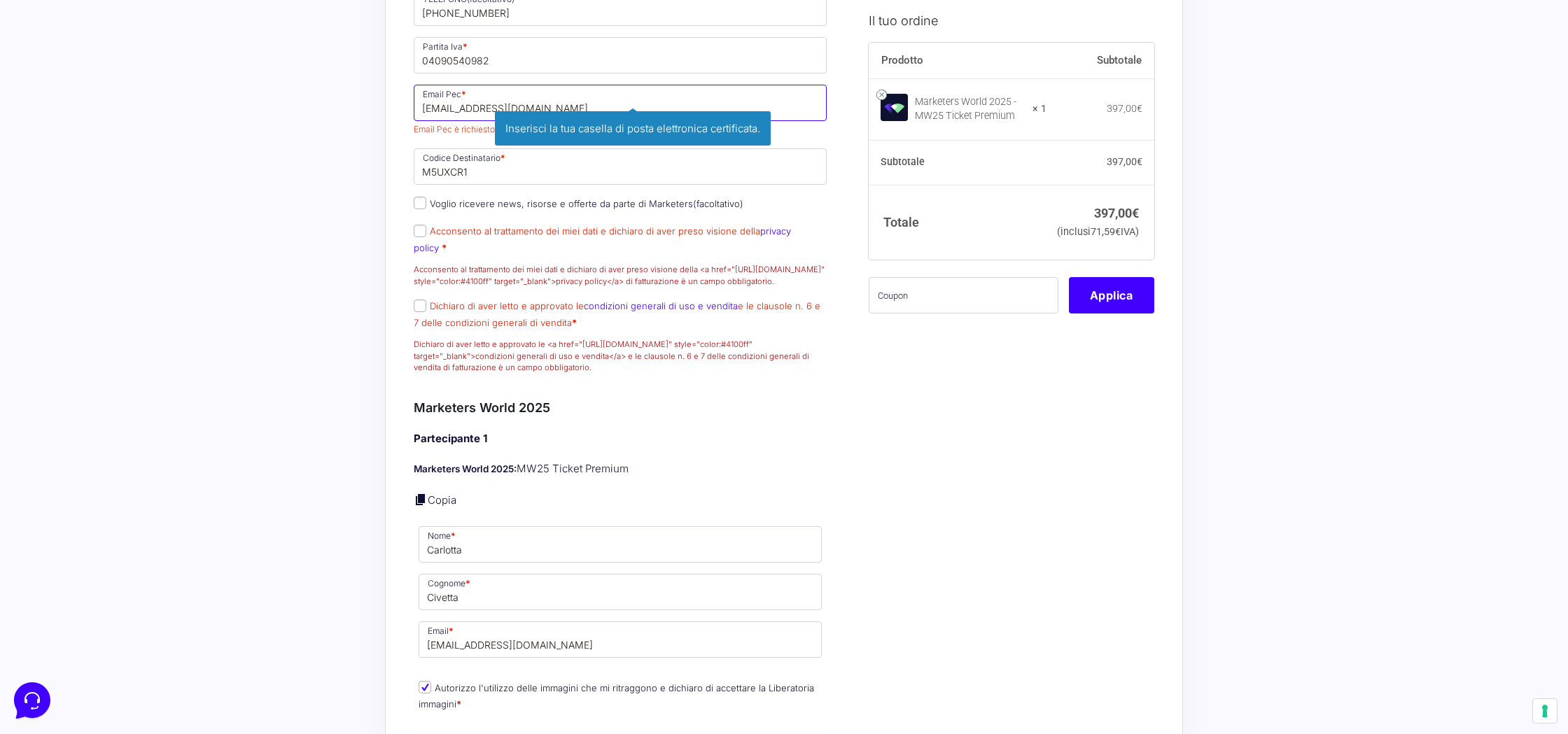
type input "[EMAIL_ADDRESS][DOMAIN_NAME]"
click at [296, 231] on div "Acquisti Protetti Reso Gratuito Pagamenti Flessibili Riepilogo Ordine 397,00 € …" at bounding box center [784, 389] width 1568 height 2413
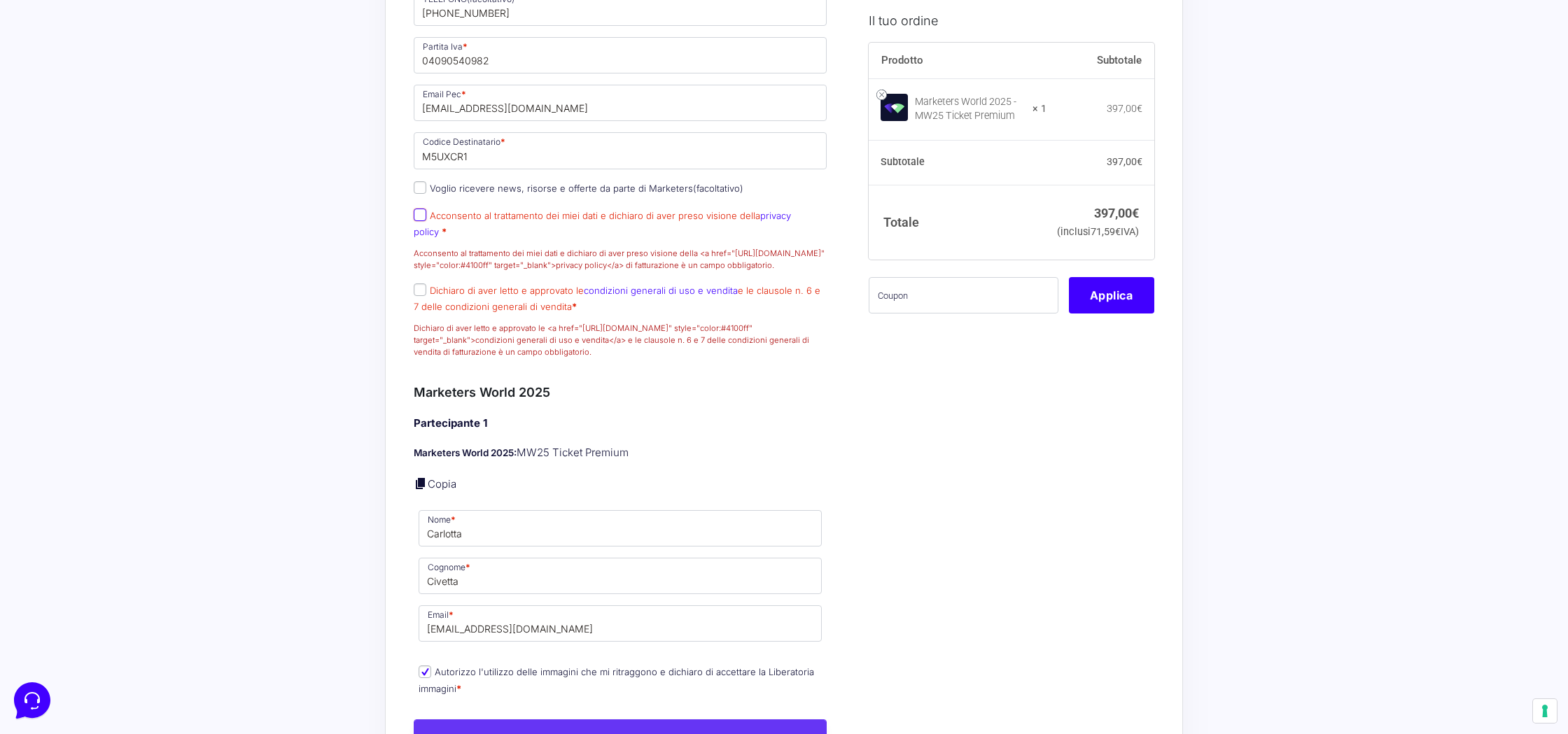
click at [419, 221] on input "Acconsento al trattamento dei miei dati e dichiaro di aver preso visione della …" at bounding box center [420, 215] width 13 height 13
checkbox input "true"
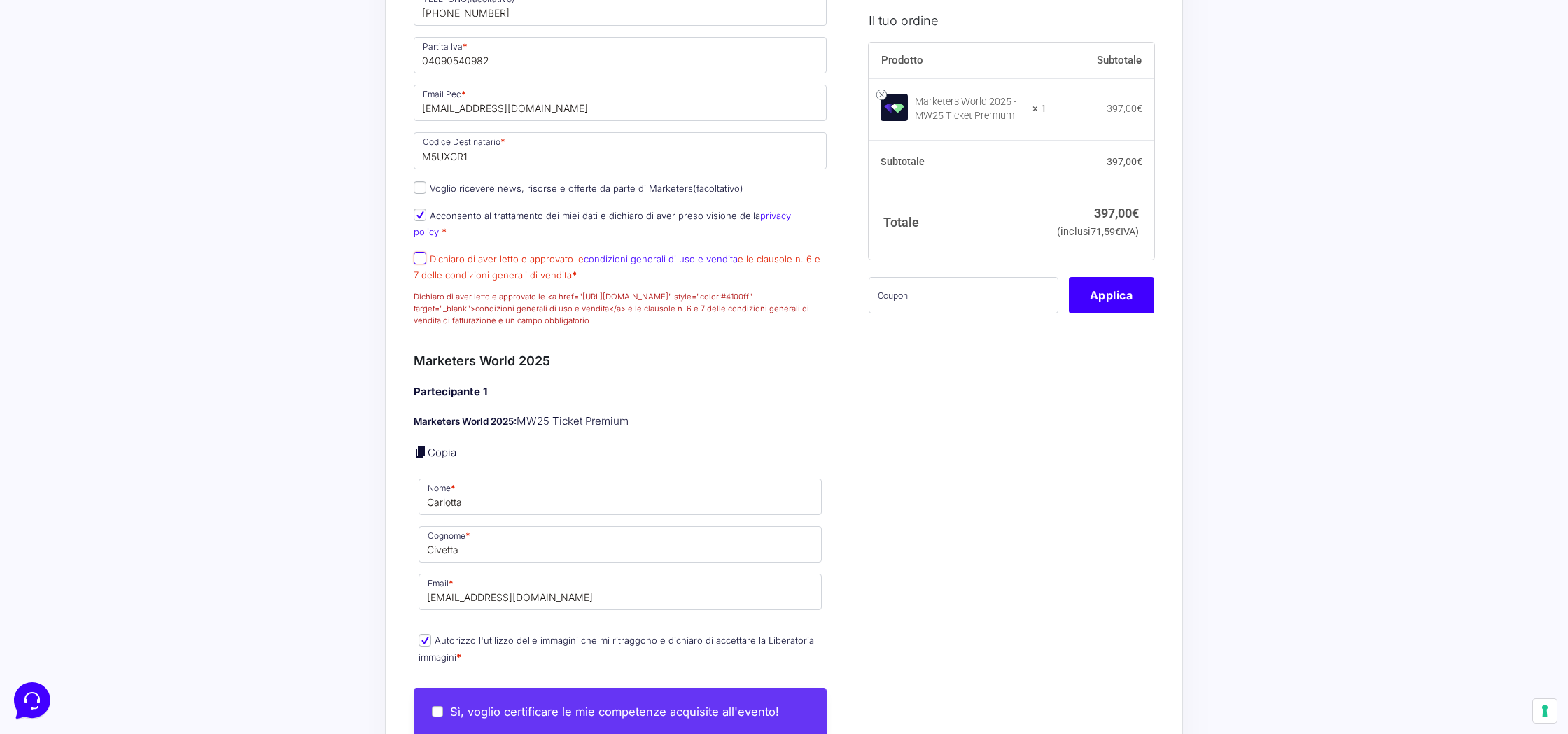
click at [423, 259] on input "Dichiaro di aver letto e approvato le condizioni generali di uso e vendita e le…" at bounding box center [420, 259] width 13 height 13
checkbox input "true"
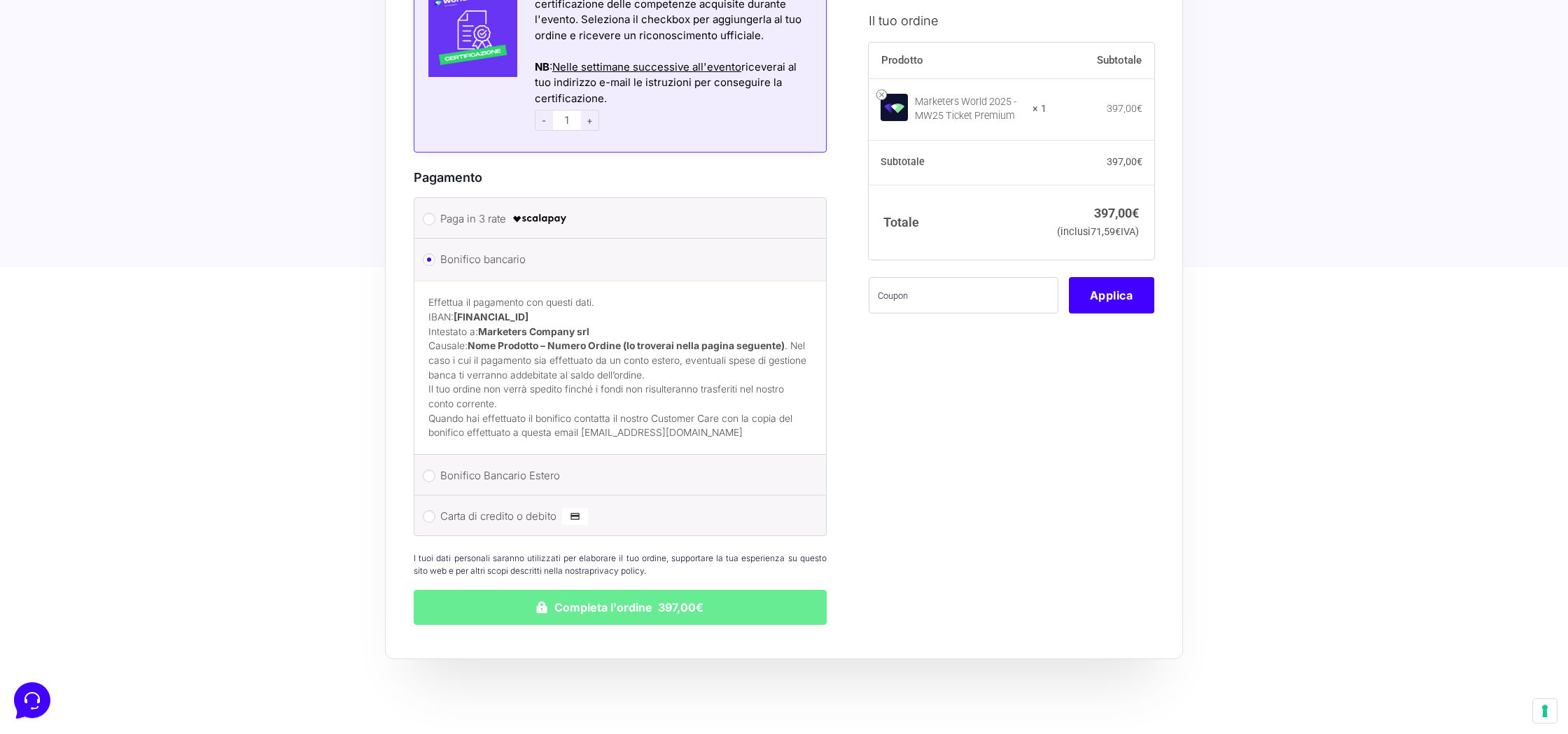
scroll to position [1637, 0]
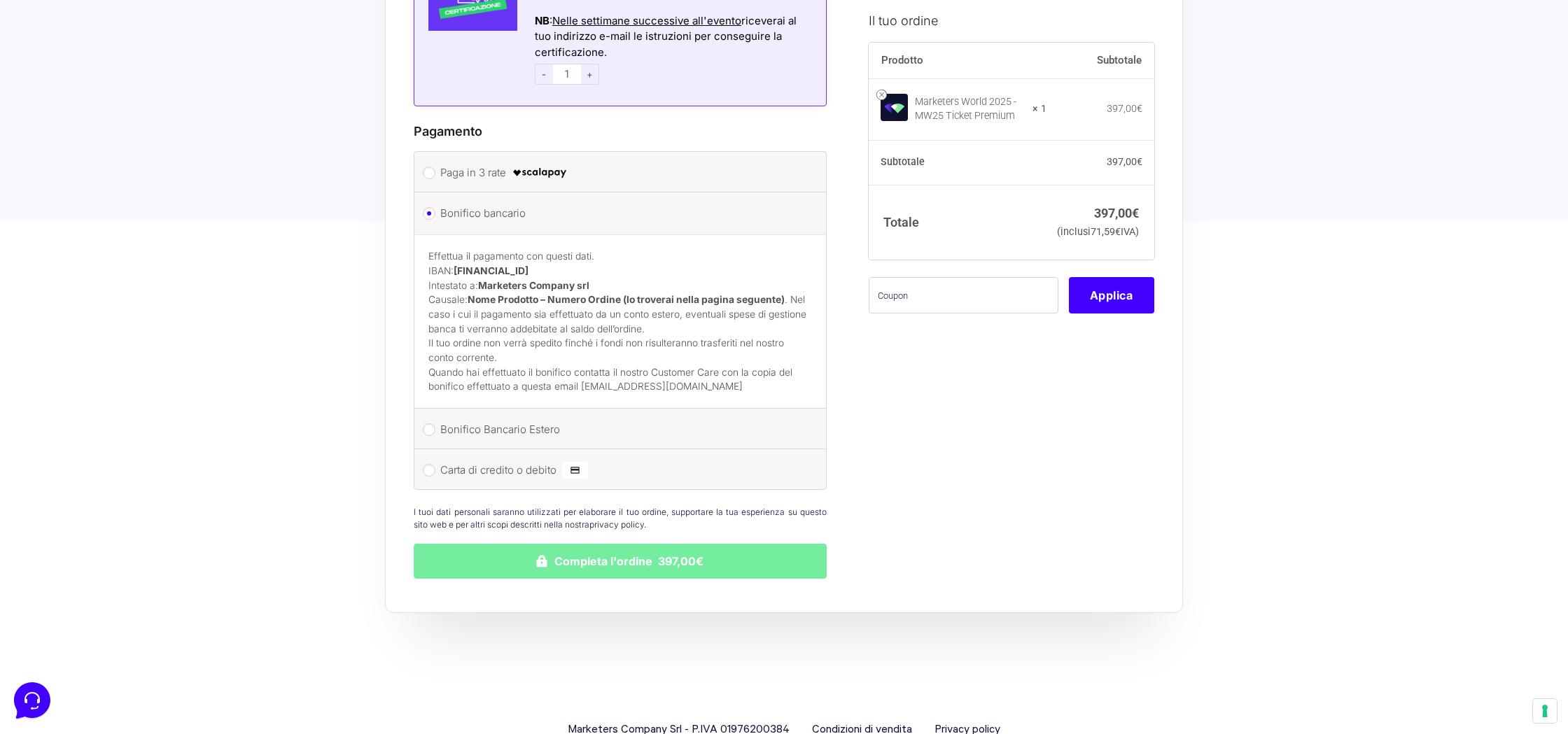
click at [643, 572] on button "Completa l'ordine 397,00€" at bounding box center [619, 561] width 412 height 35
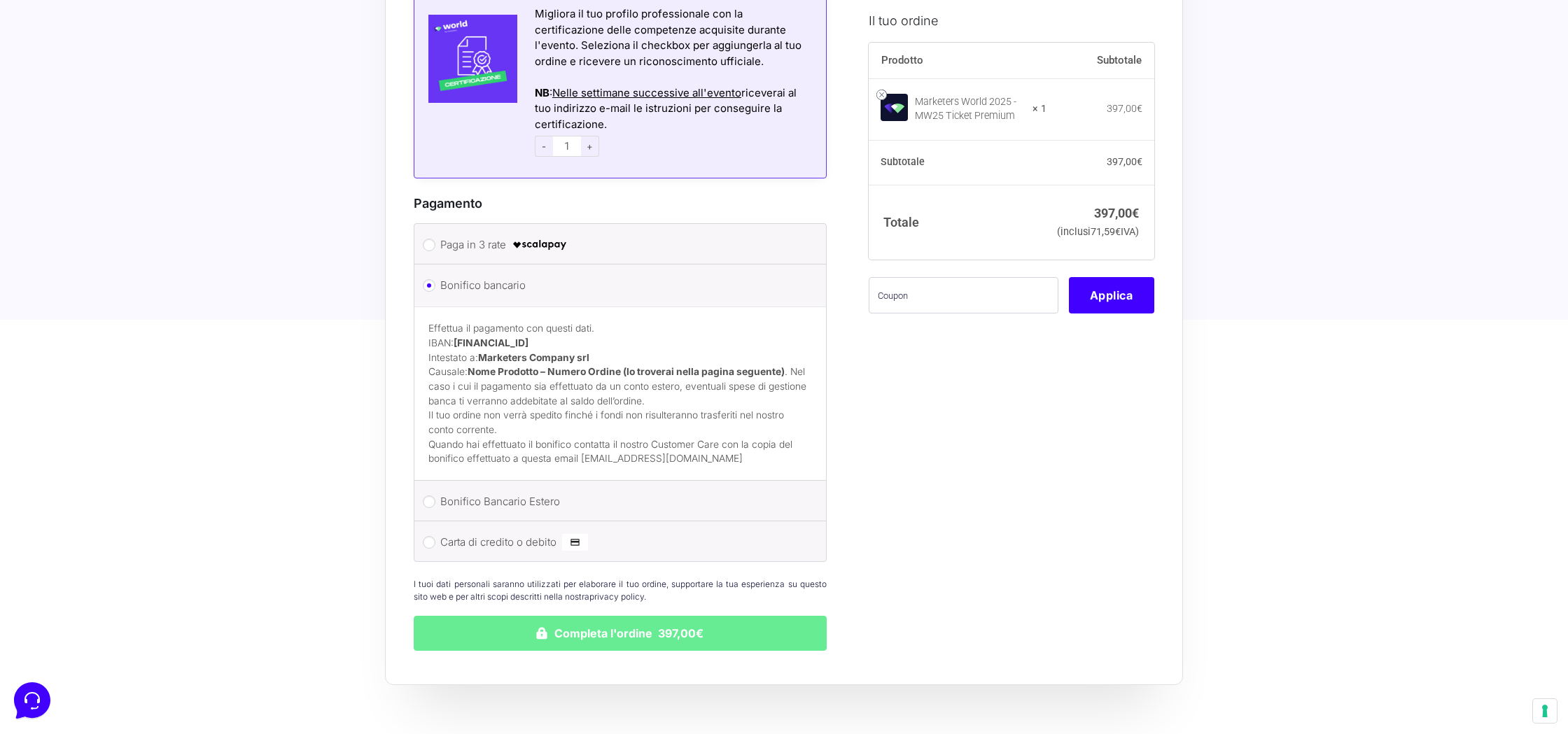
scroll to position [1531, 0]
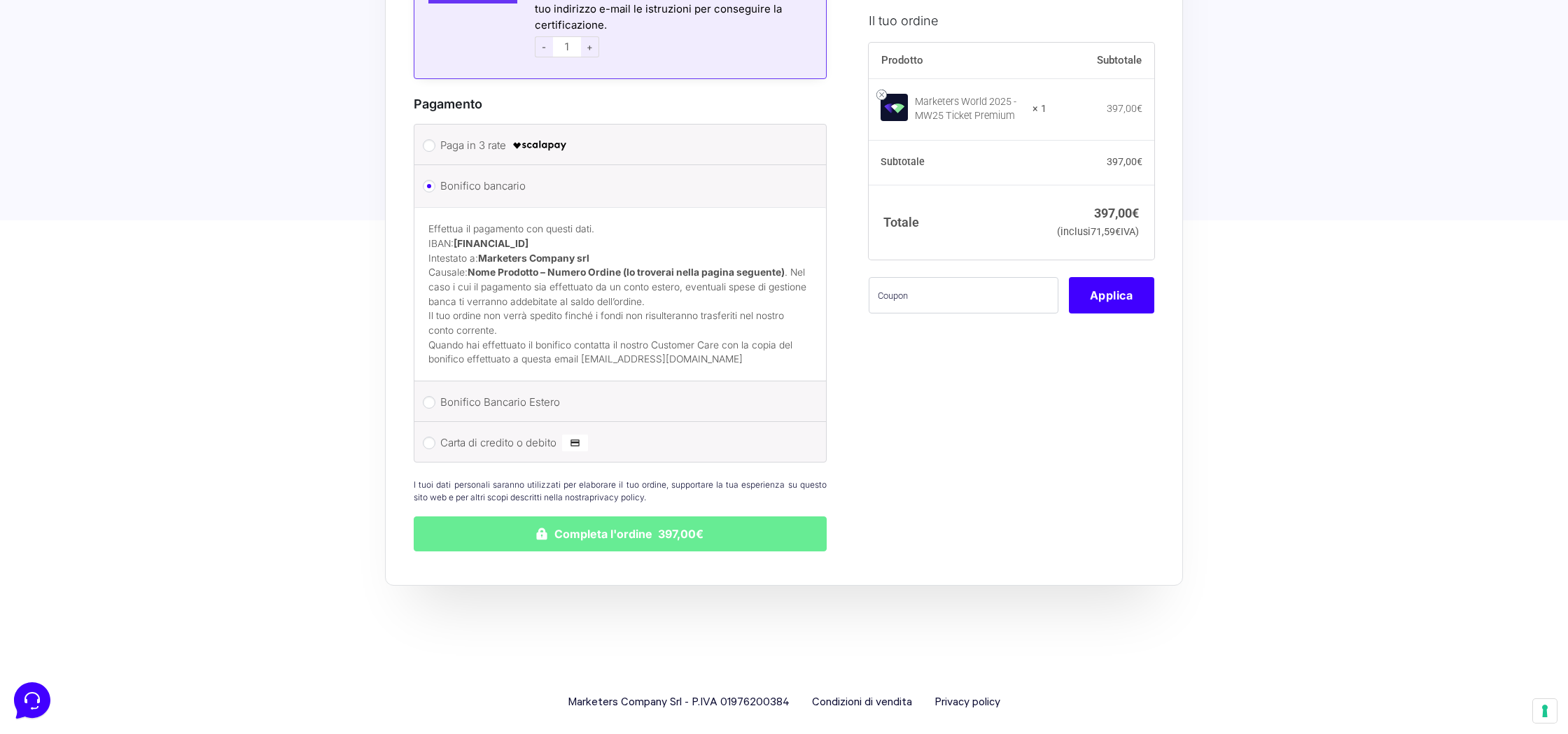
drag, startPoint x: 455, startPoint y: 229, endPoint x: 634, endPoint y: 231, distance: 179.0
click at [634, 231] on p "Effettua il pagamento con questi dati. IBAN: IT60T0200832650000104617588 Intest…" at bounding box center [619, 265] width 383 height 87
copy strong "[FINANCIAL_ID]"
click at [708, 519] on button "Completa l'ordine 397,00€" at bounding box center [619, 534] width 412 height 35
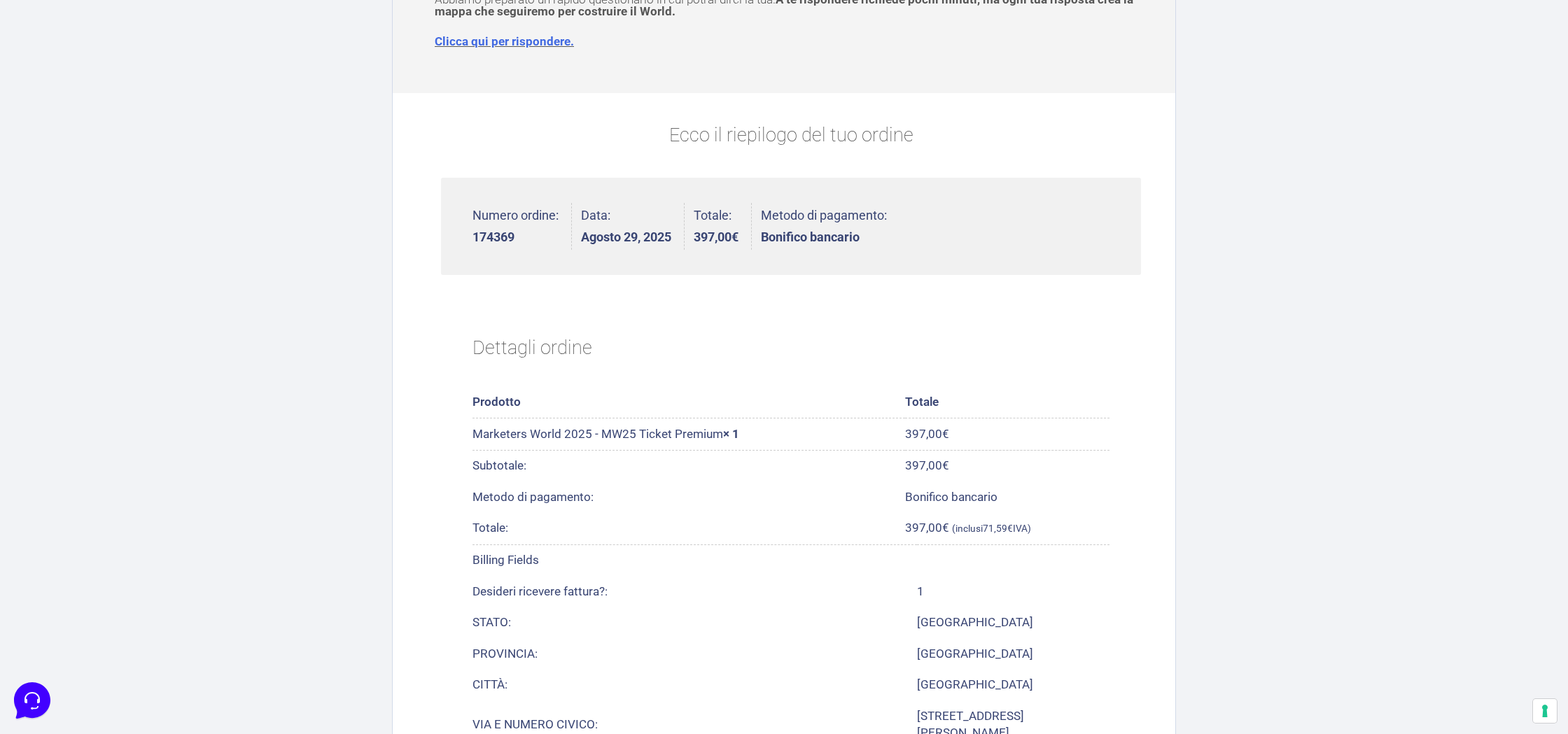
scroll to position [270, 0]
